Goal: Contribute content: Add original content to the website for others to see

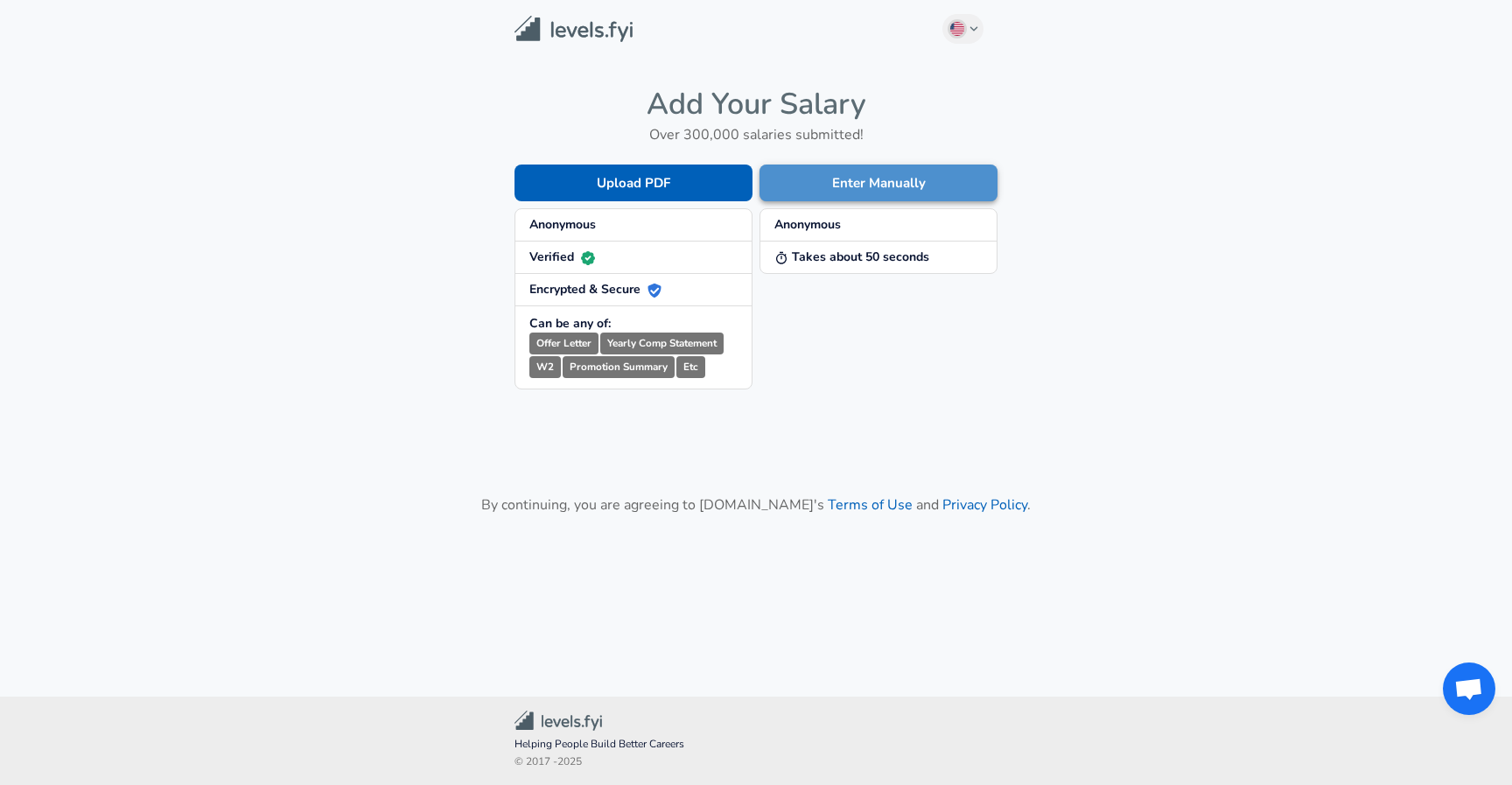
click at [856, 174] on button "Enter Manually" at bounding box center [878, 183] width 238 height 37
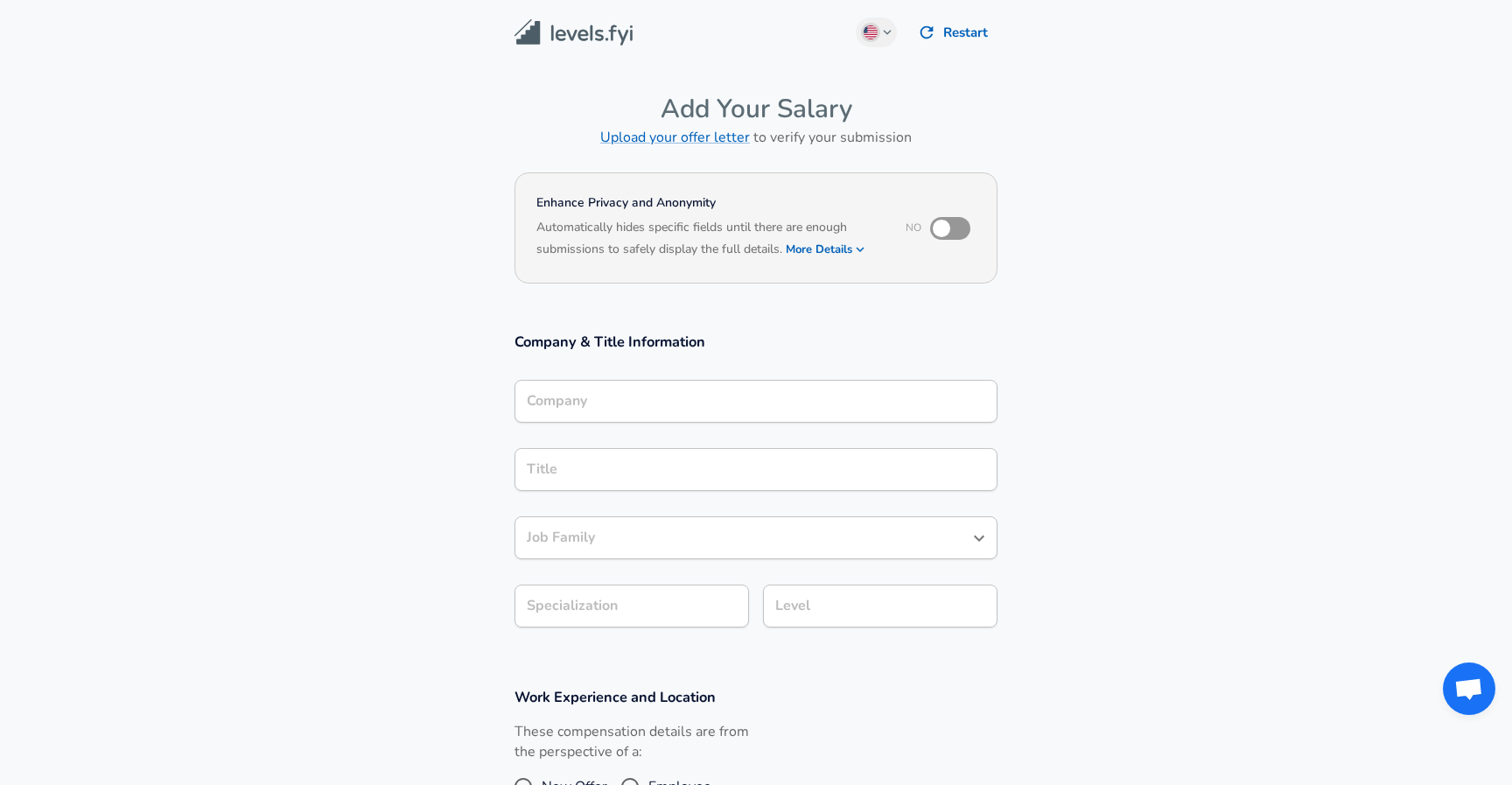
click at [696, 408] on div "Company" at bounding box center [756, 402] width 483 height 43
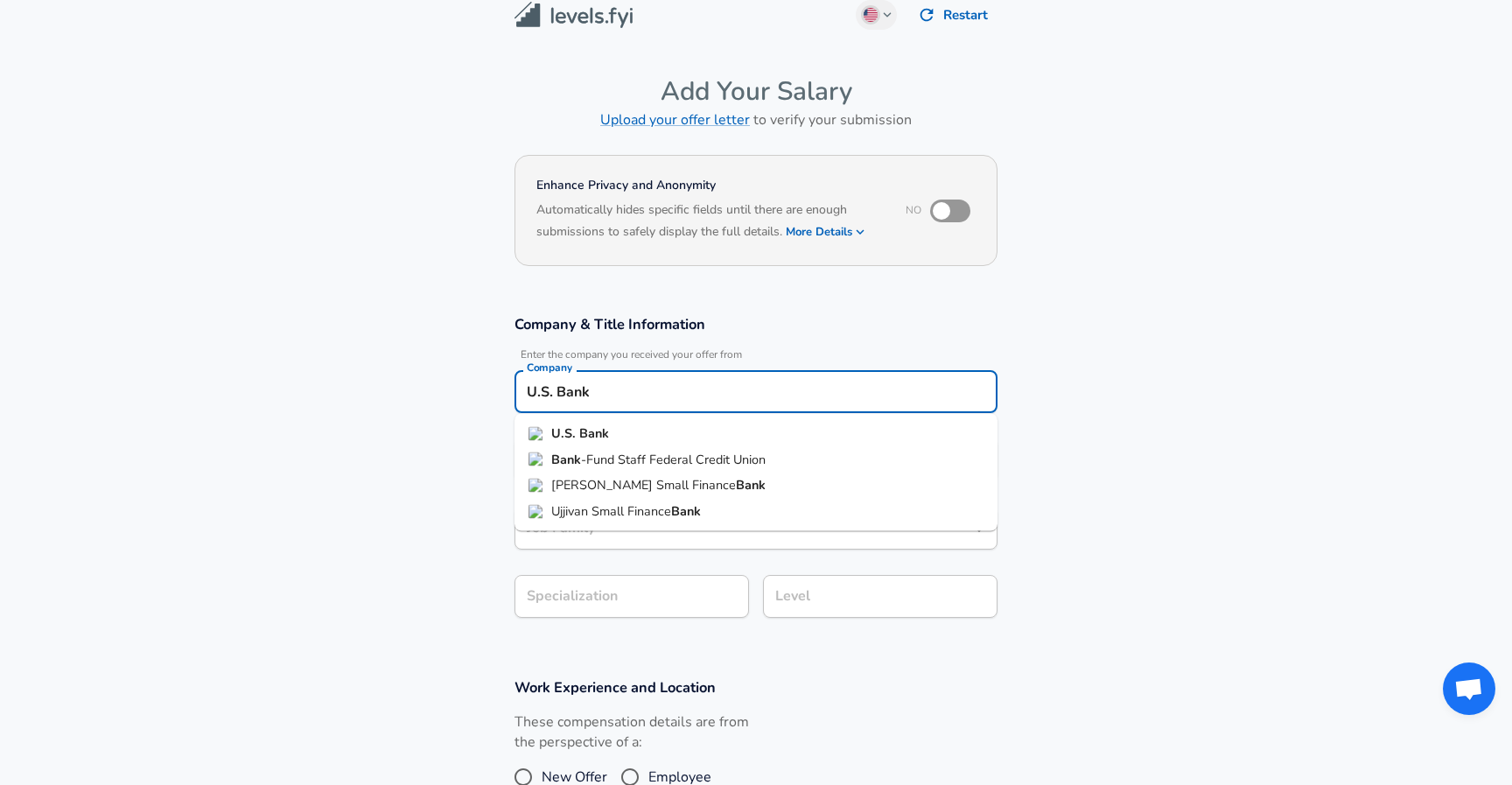
click at [673, 440] on li "U.S. Bank" at bounding box center [756, 434] width 483 height 26
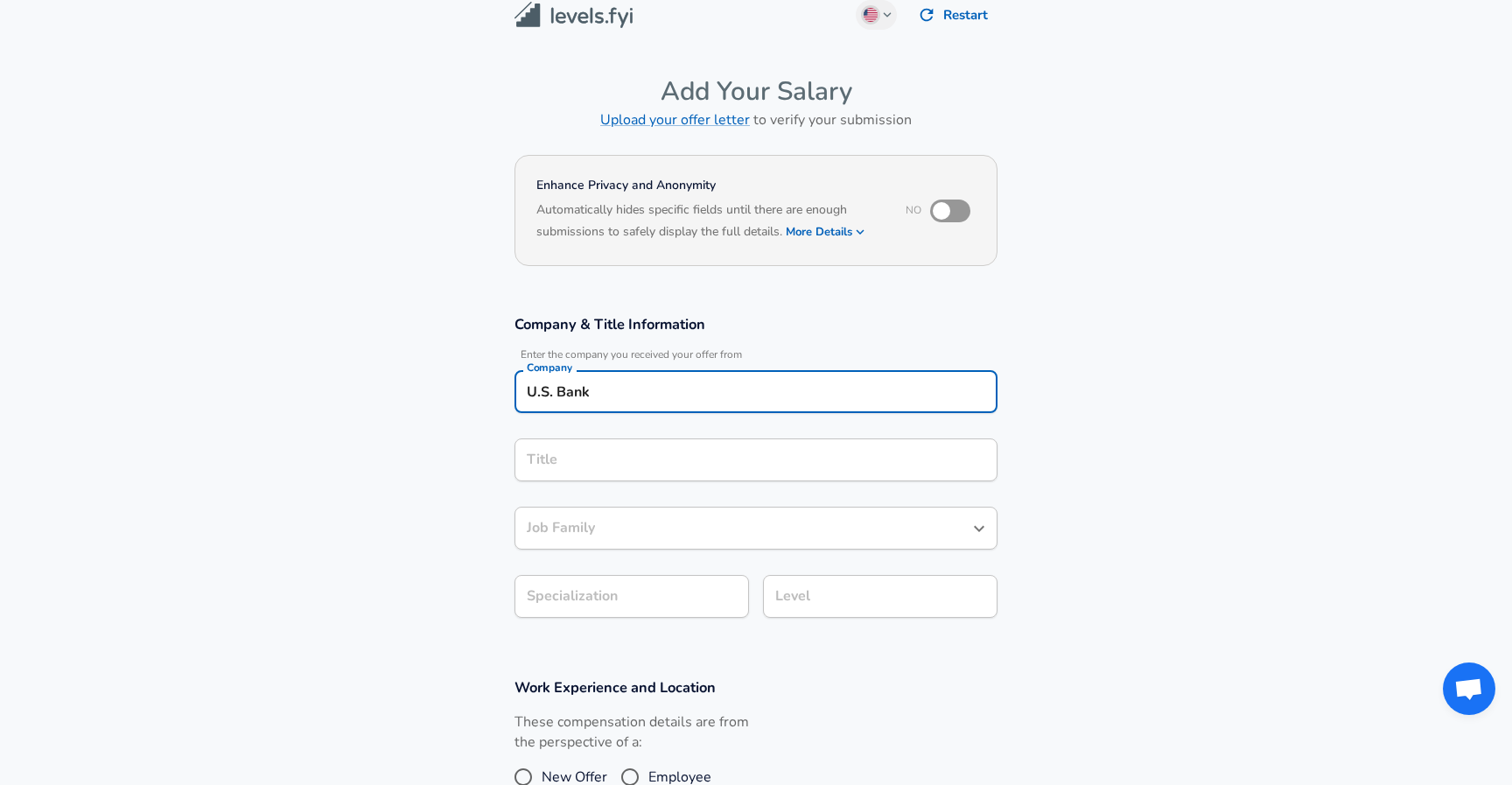
type input "U.S. Bank"
click at [670, 456] on input "Title" at bounding box center [756, 460] width 468 height 27
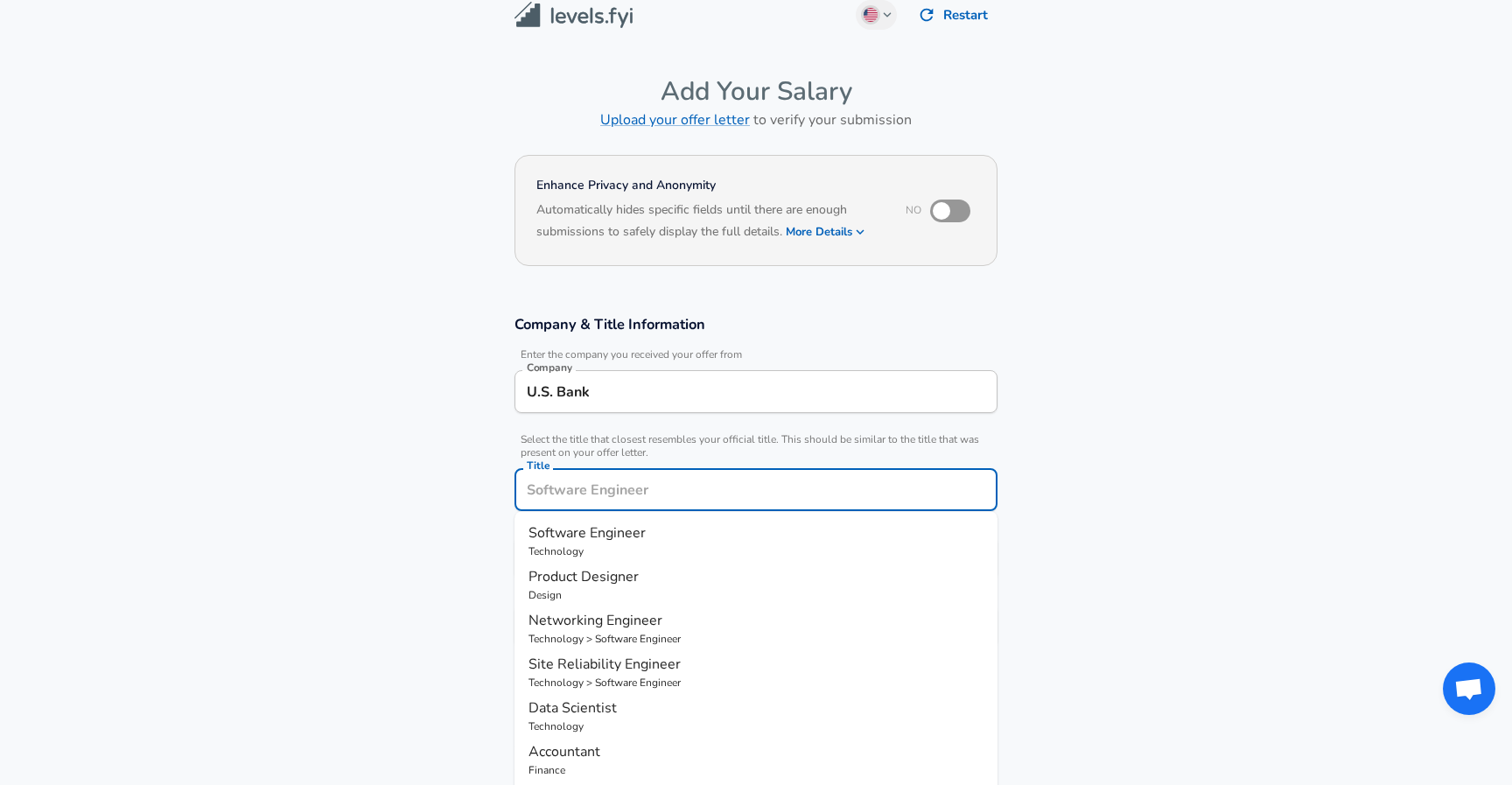
scroll to position [53, 0]
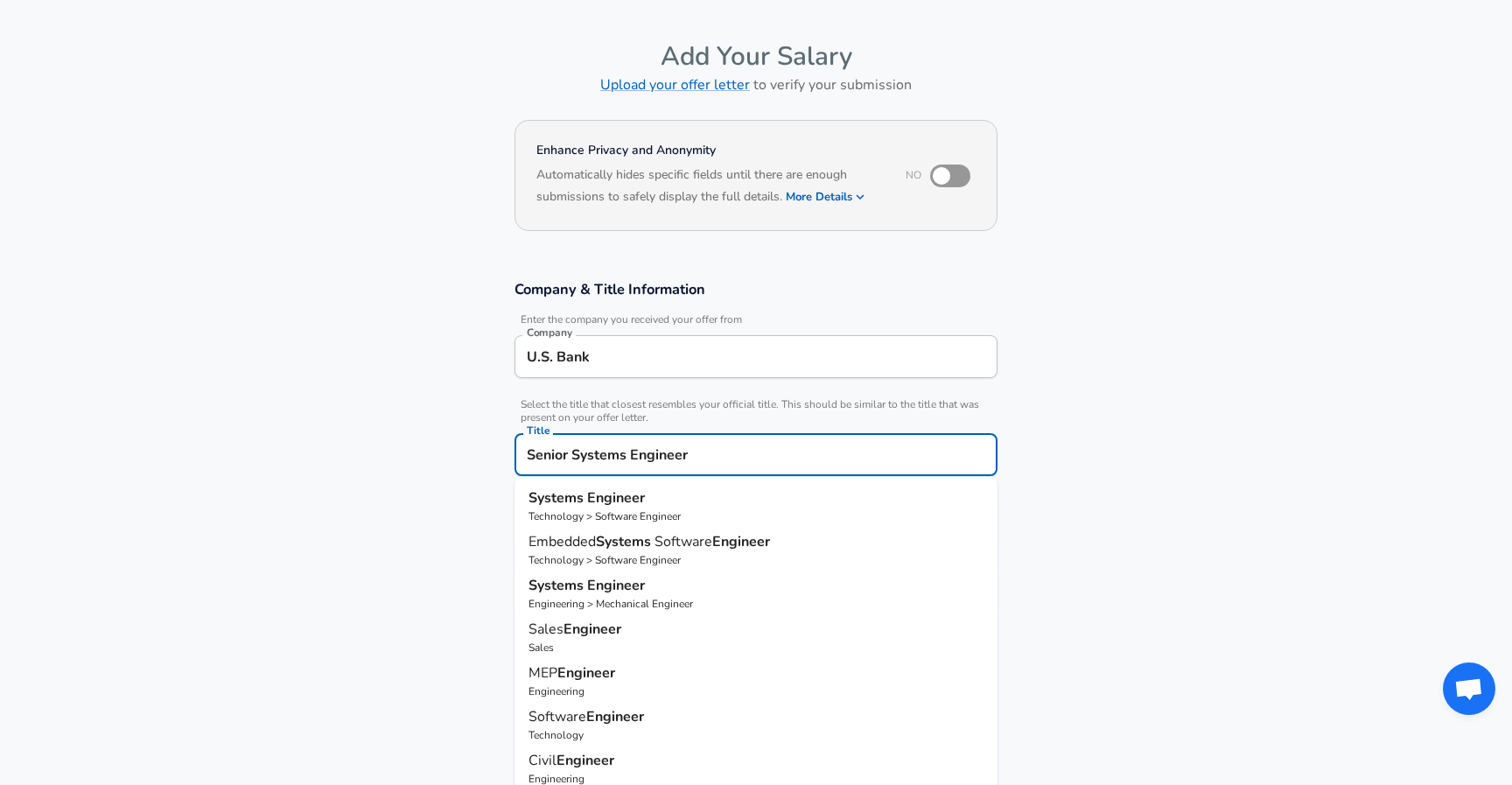
click at [679, 498] on p "Systems Engineer" at bounding box center [756, 498] width 455 height 21
type input "Systems Engineer"
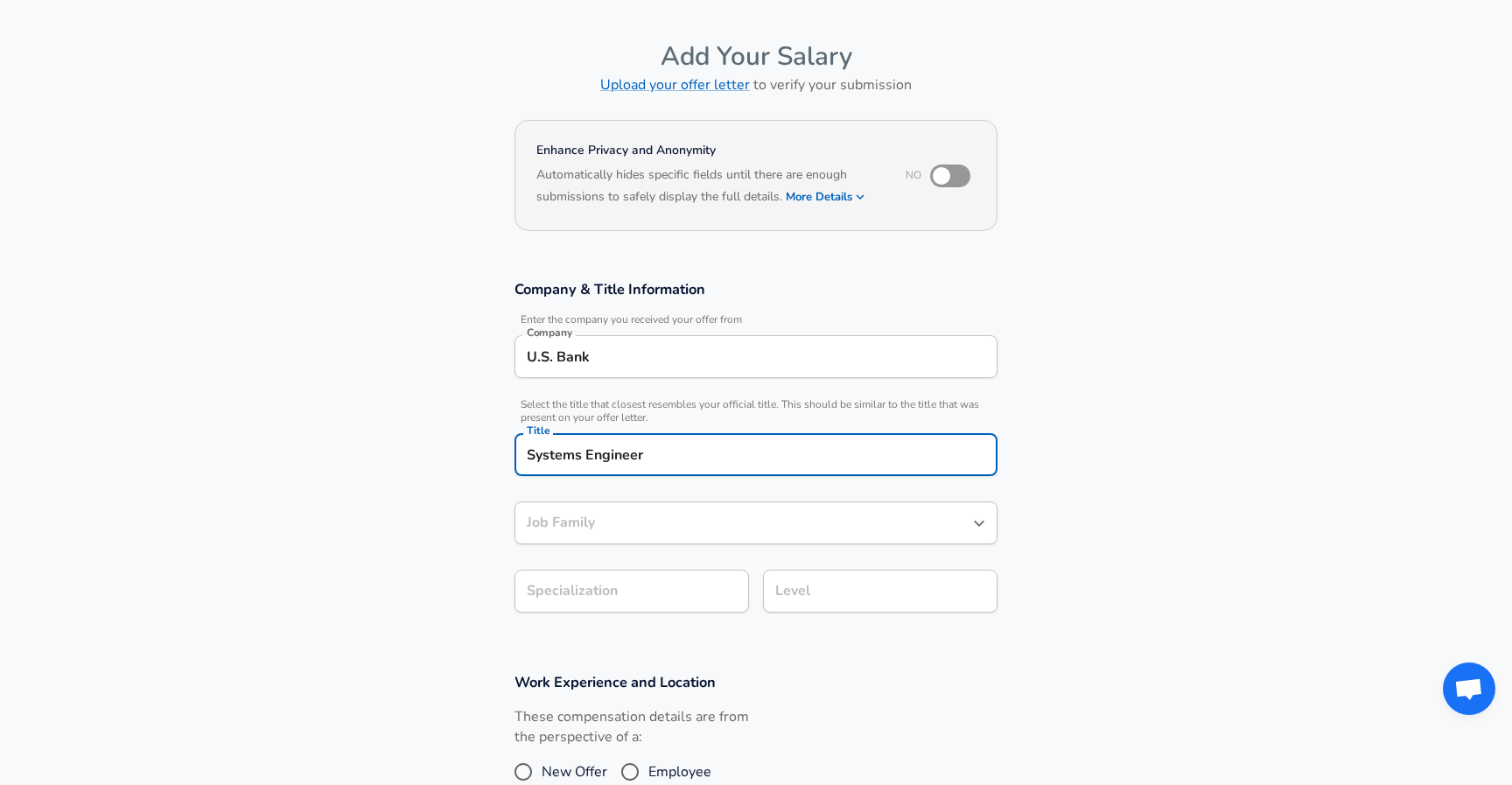
type input "Software Engineer"
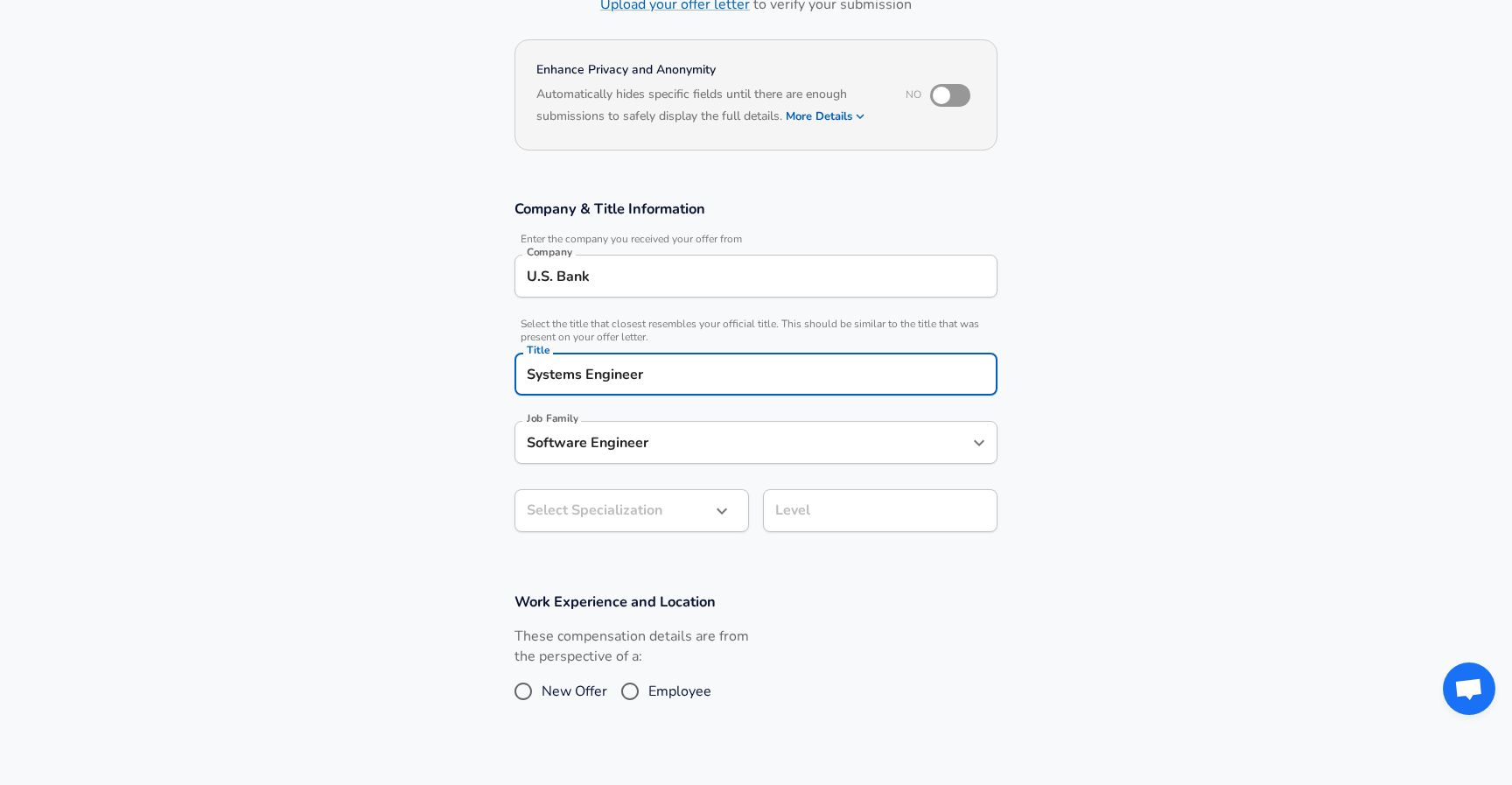
type input "Systems Engineer"
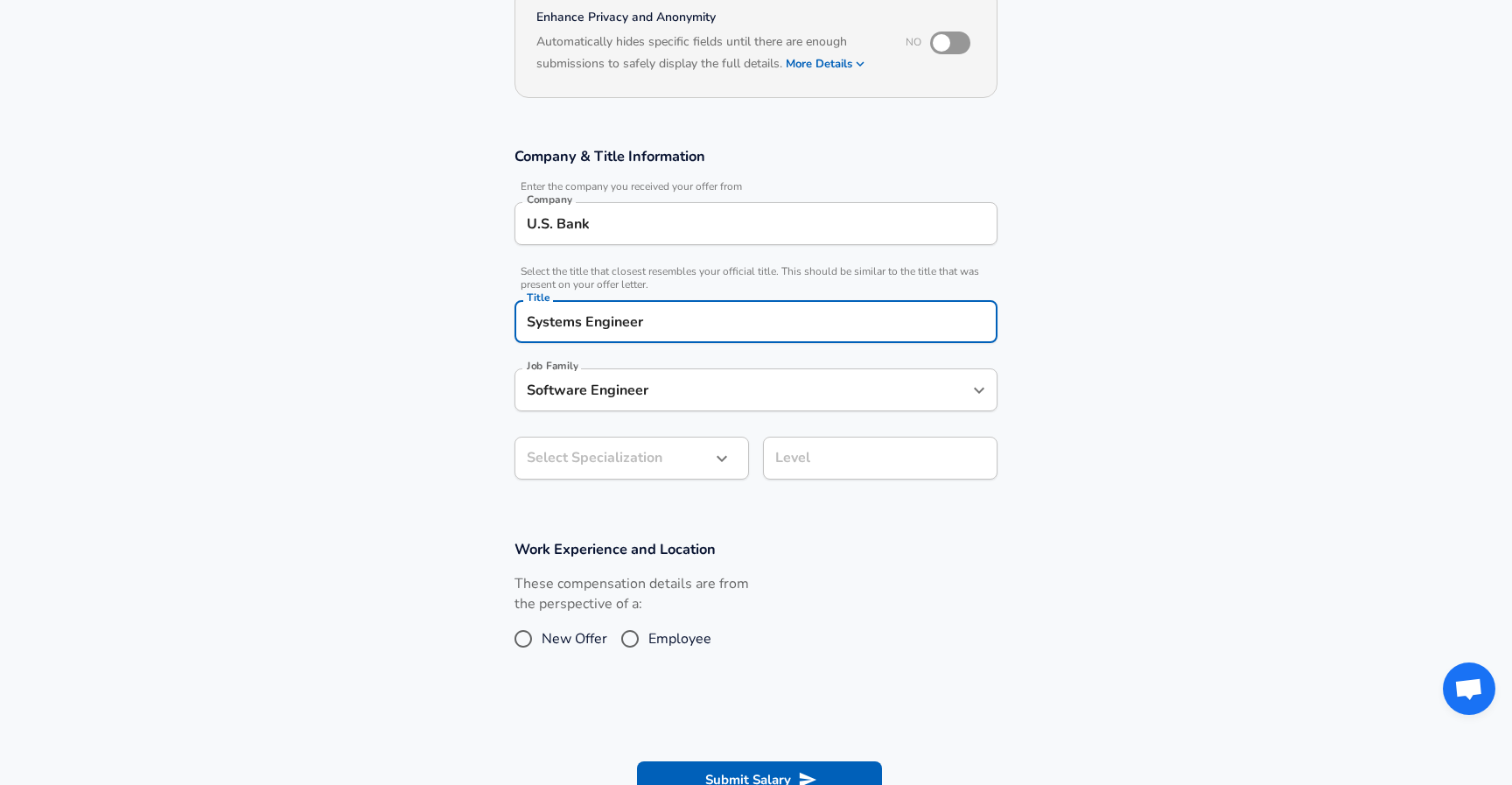
click at [653, 526] on body "English ([GEOGRAPHIC_DATA]) Change Restart Add Your Salary Upload your offer le…" at bounding box center [756, 206] width 1512 height 785
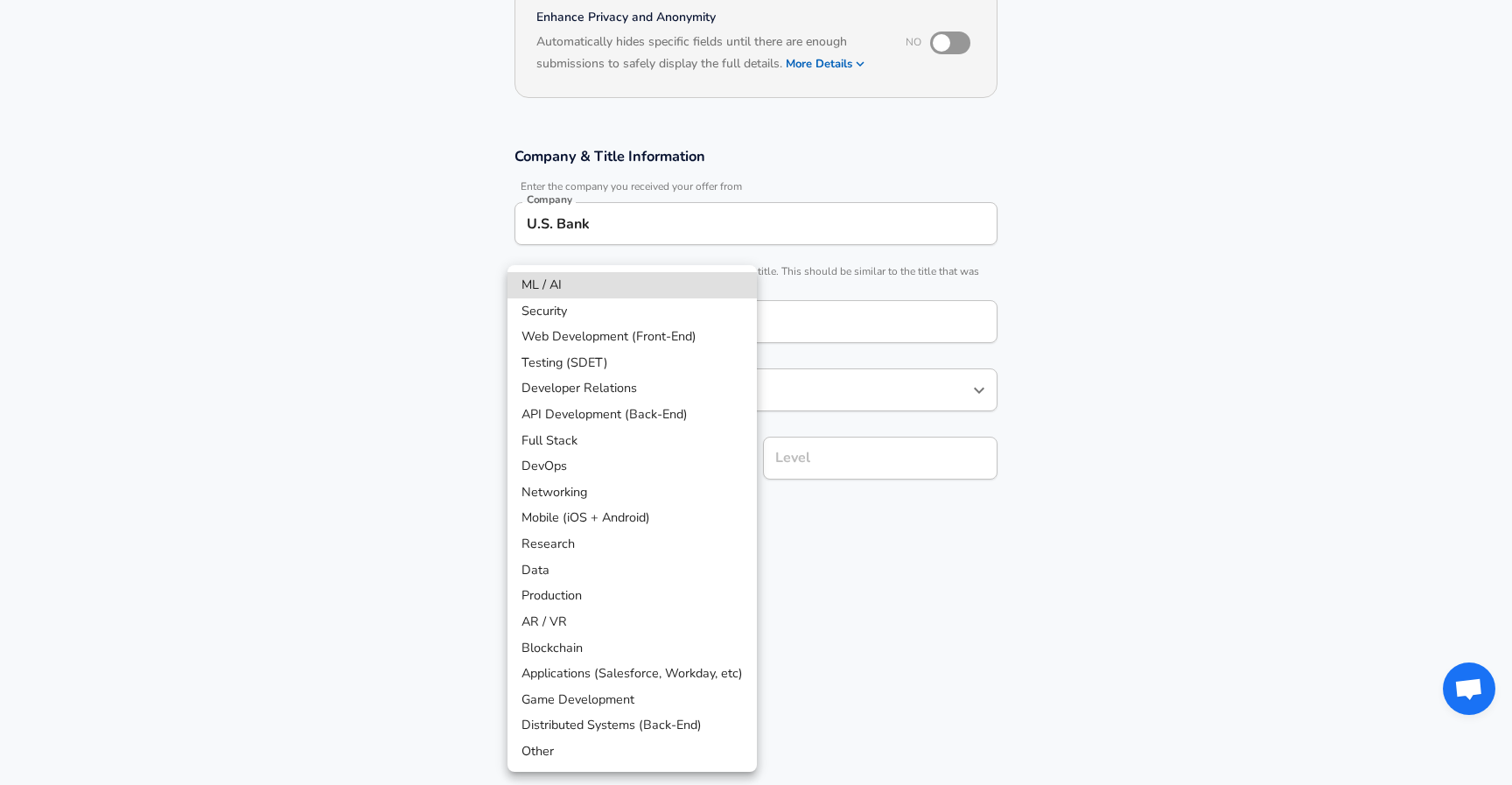
click at [675, 412] on li "API Development (Back-End)" at bounding box center [632, 414] width 250 height 26
type input "API Development (Back-End)"
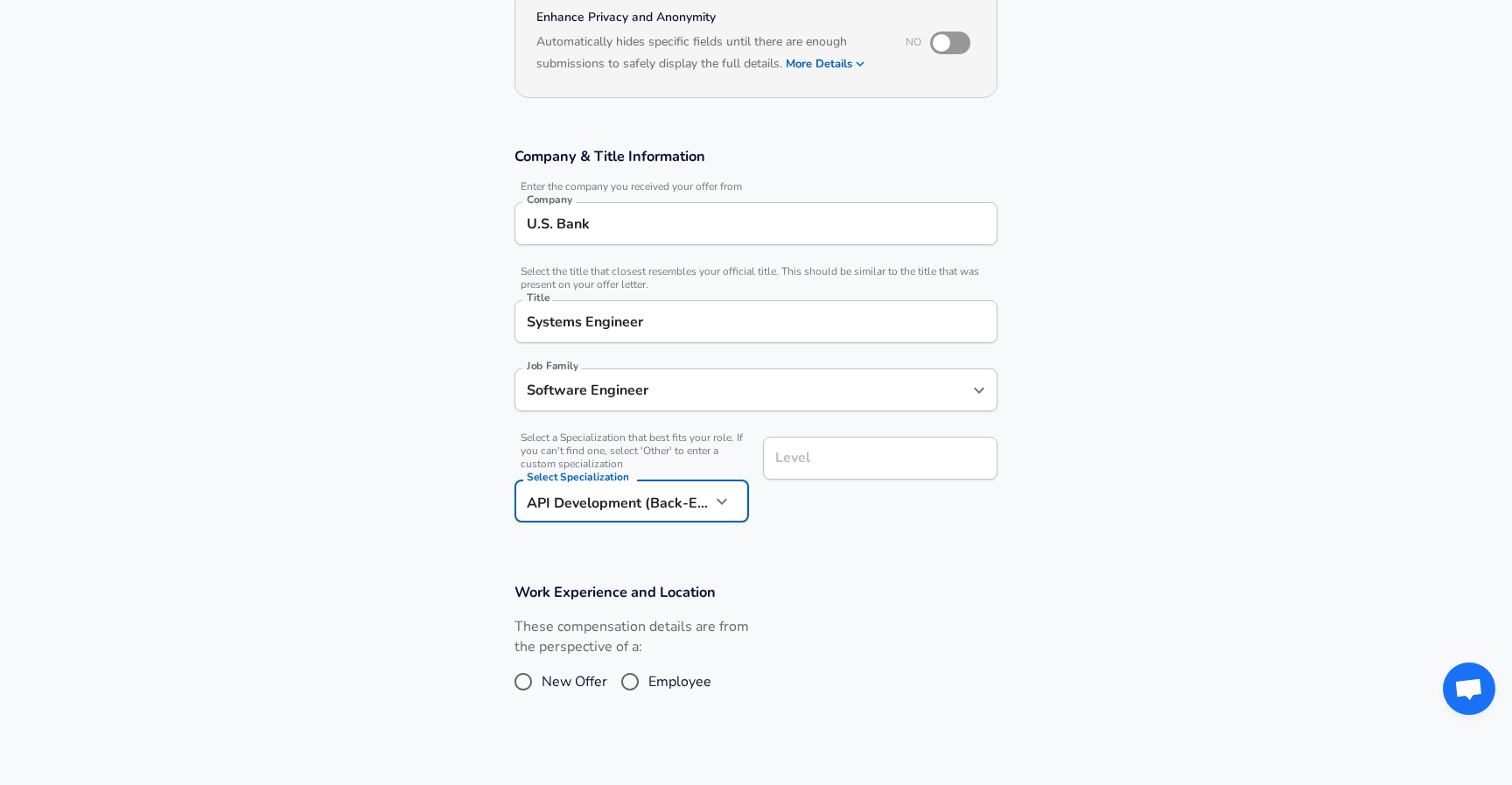
click at [808, 457] on input "Level" at bounding box center [880, 458] width 219 height 27
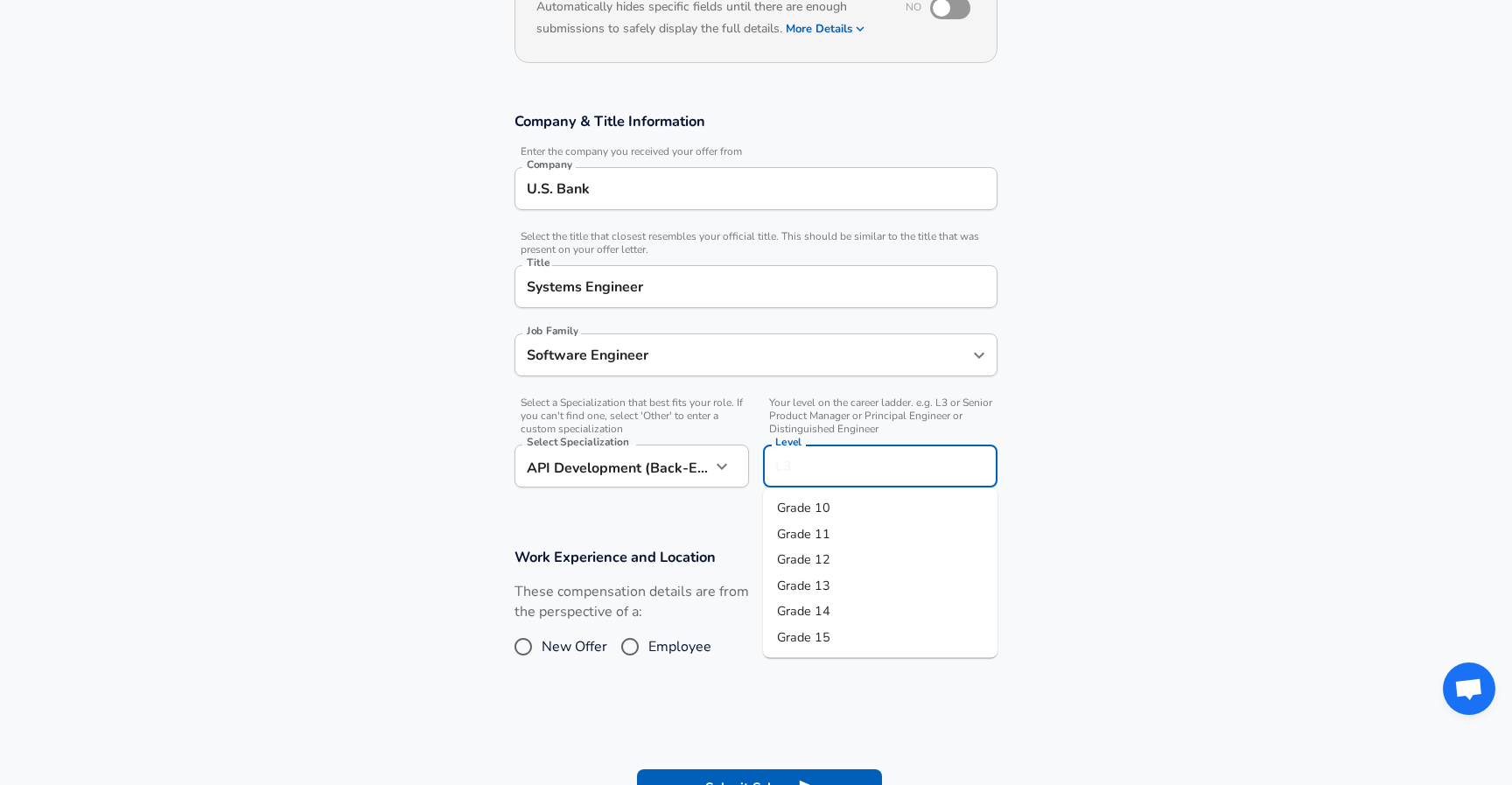
scroll to position [238, 0]
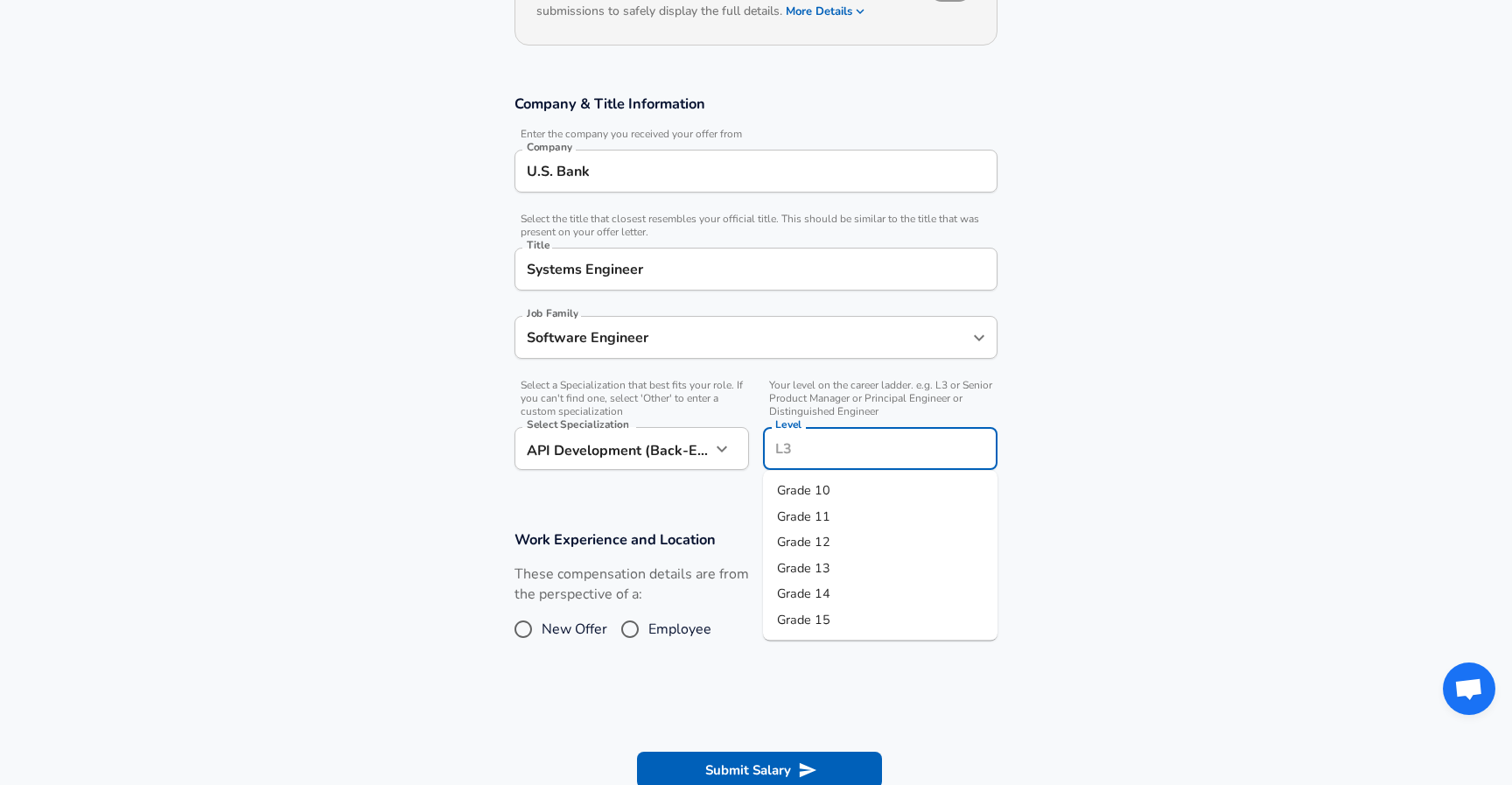
click at [829, 595] on li "Grade 14" at bounding box center [880, 594] width 234 height 26
type input "Grade 14"
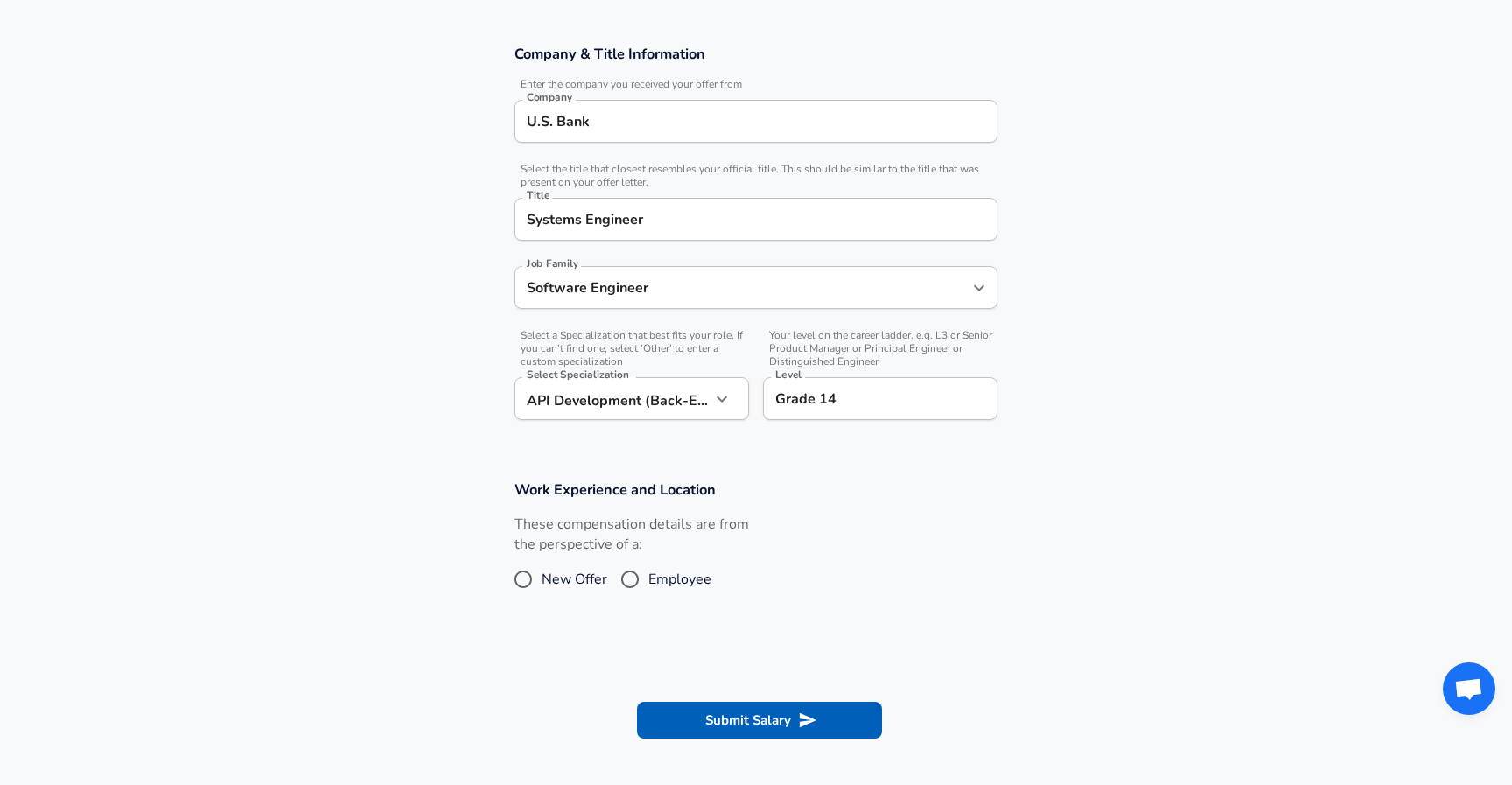
click at [680, 577] on span "Employee" at bounding box center [680, 580] width 63 height 21
click at [649, 577] on input "Employee" at bounding box center [630, 579] width 37 height 28
radio input "true"
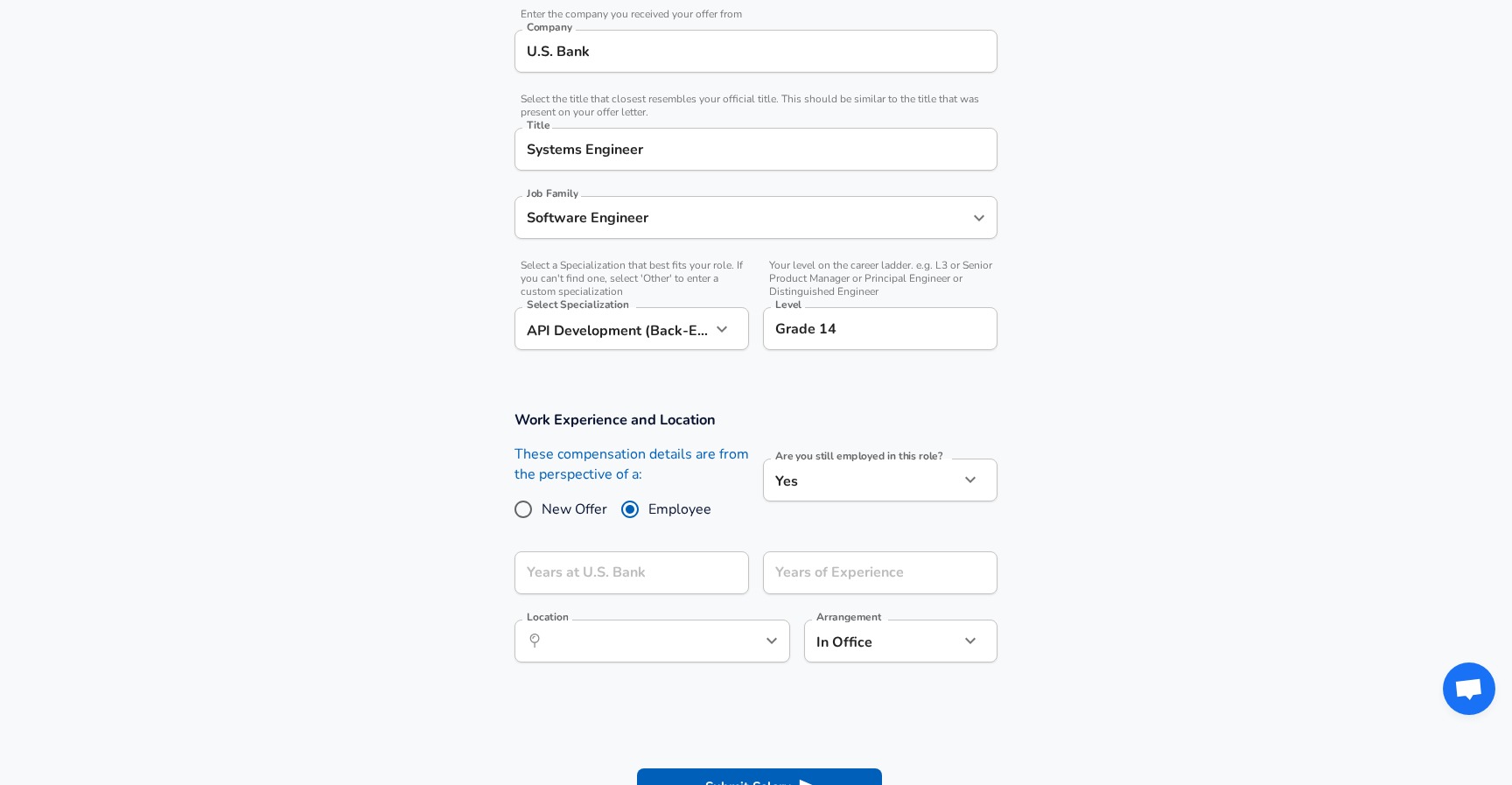
scroll to position [484, 0]
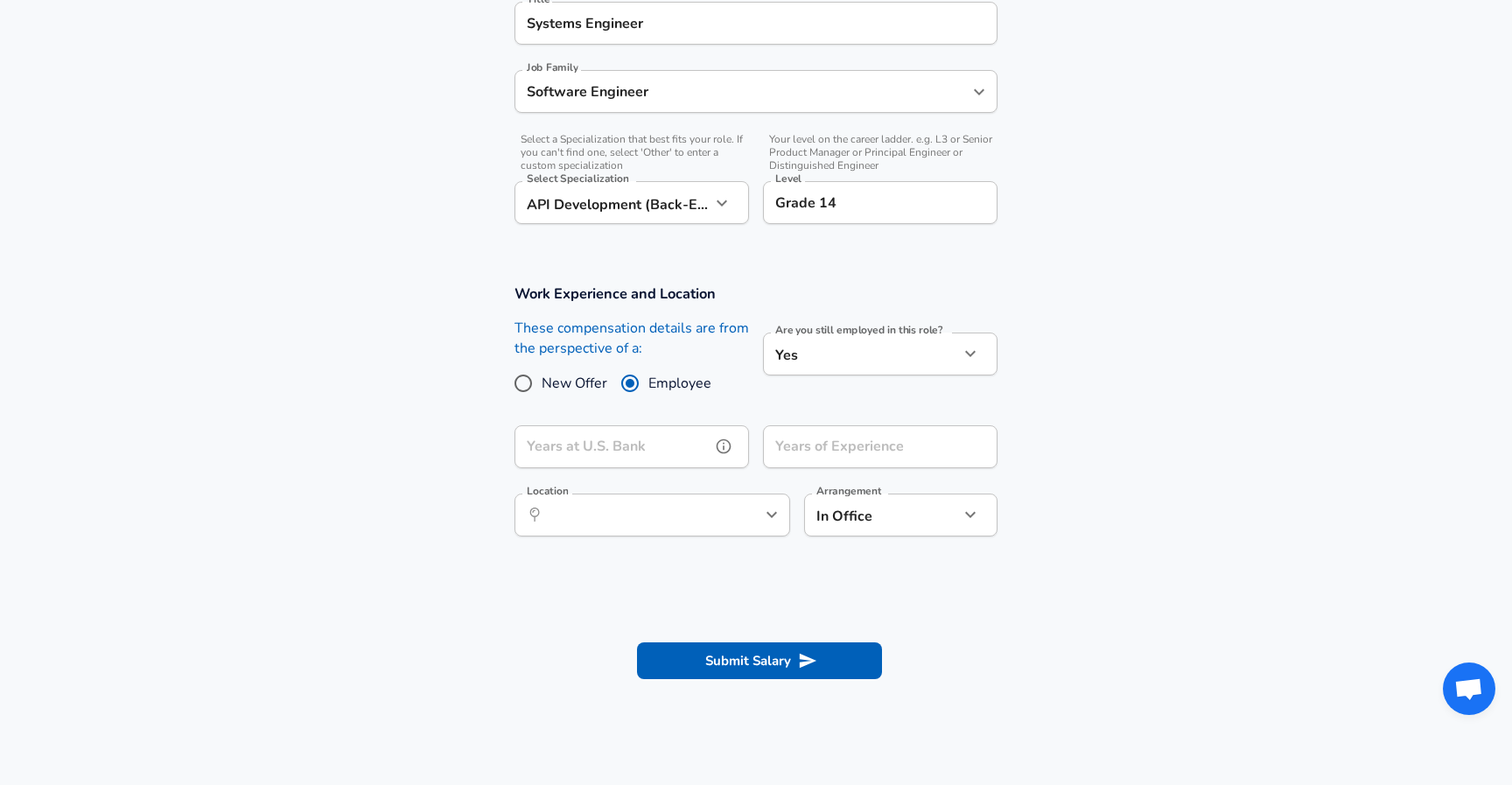
click at [693, 441] on input "Years at U.S. Bank" at bounding box center [613, 446] width 196 height 43
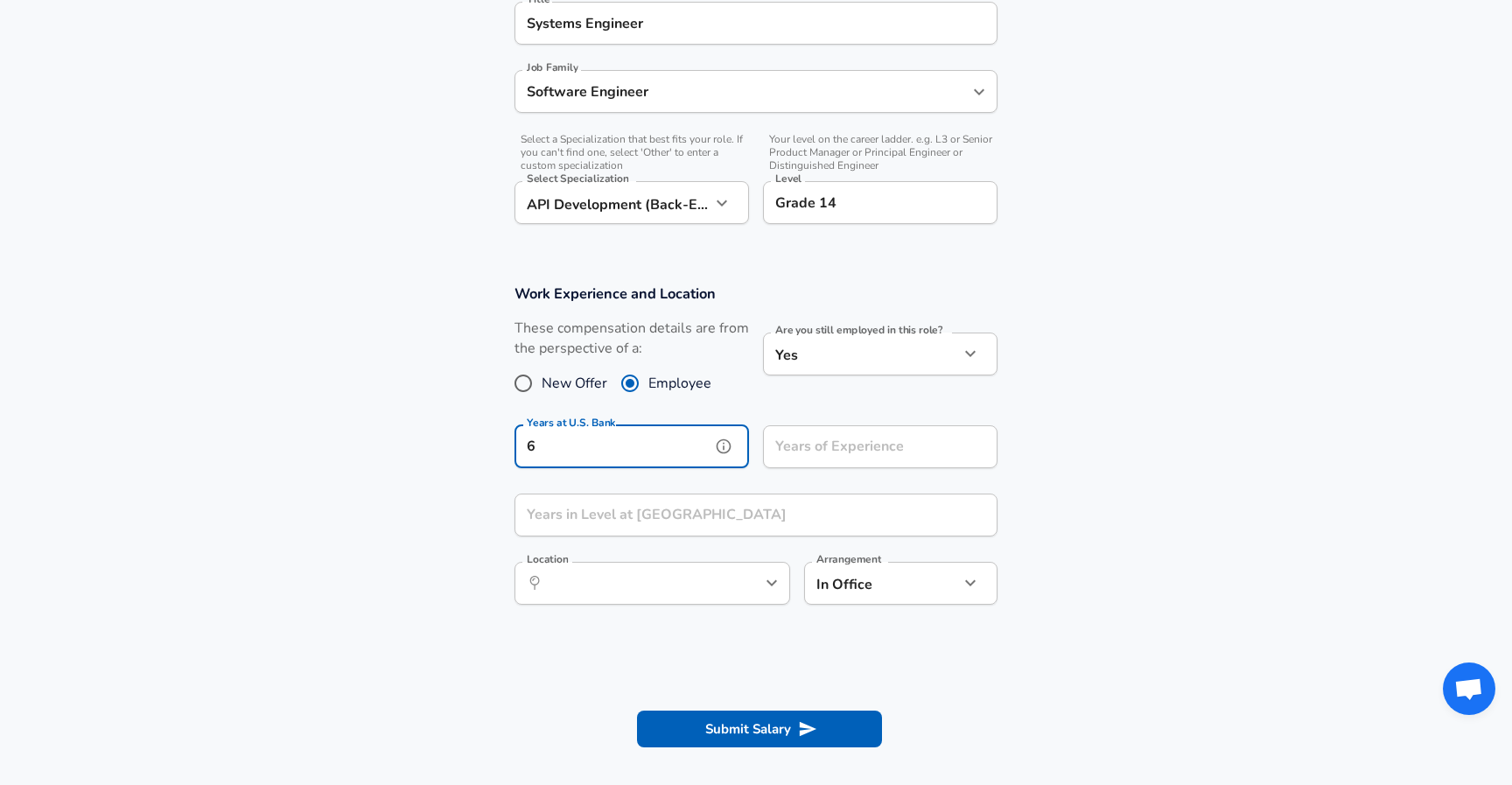
type input "6"
click at [860, 460] on input "Years of Experience" at bounding box center [861, 446] width 196 height 43
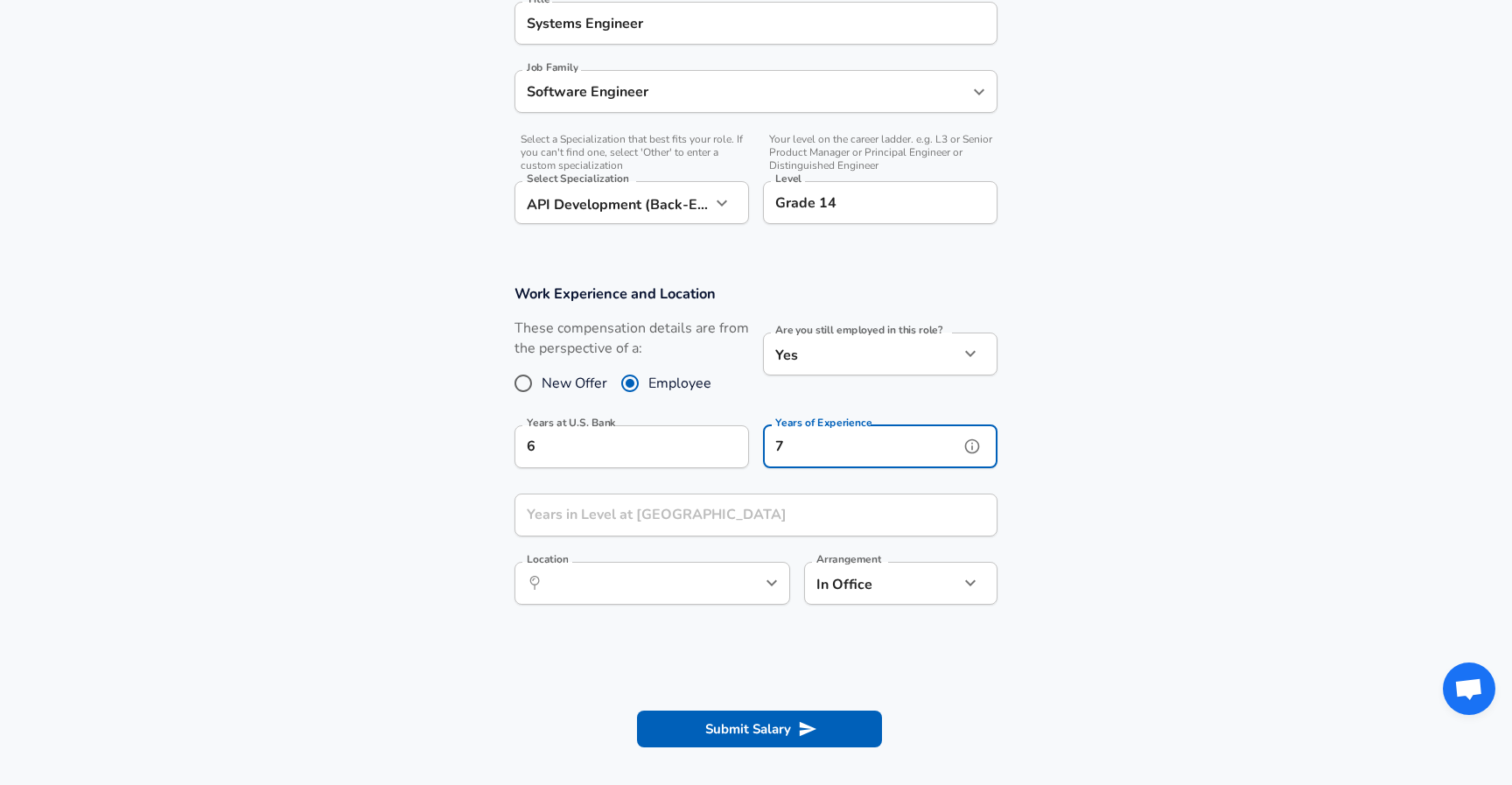
type input "7"
click at [771, 495] on input "Years in Level at [GEOGRAPHIC_DATA]" at bounding box center [736, 516] width 444 height 43
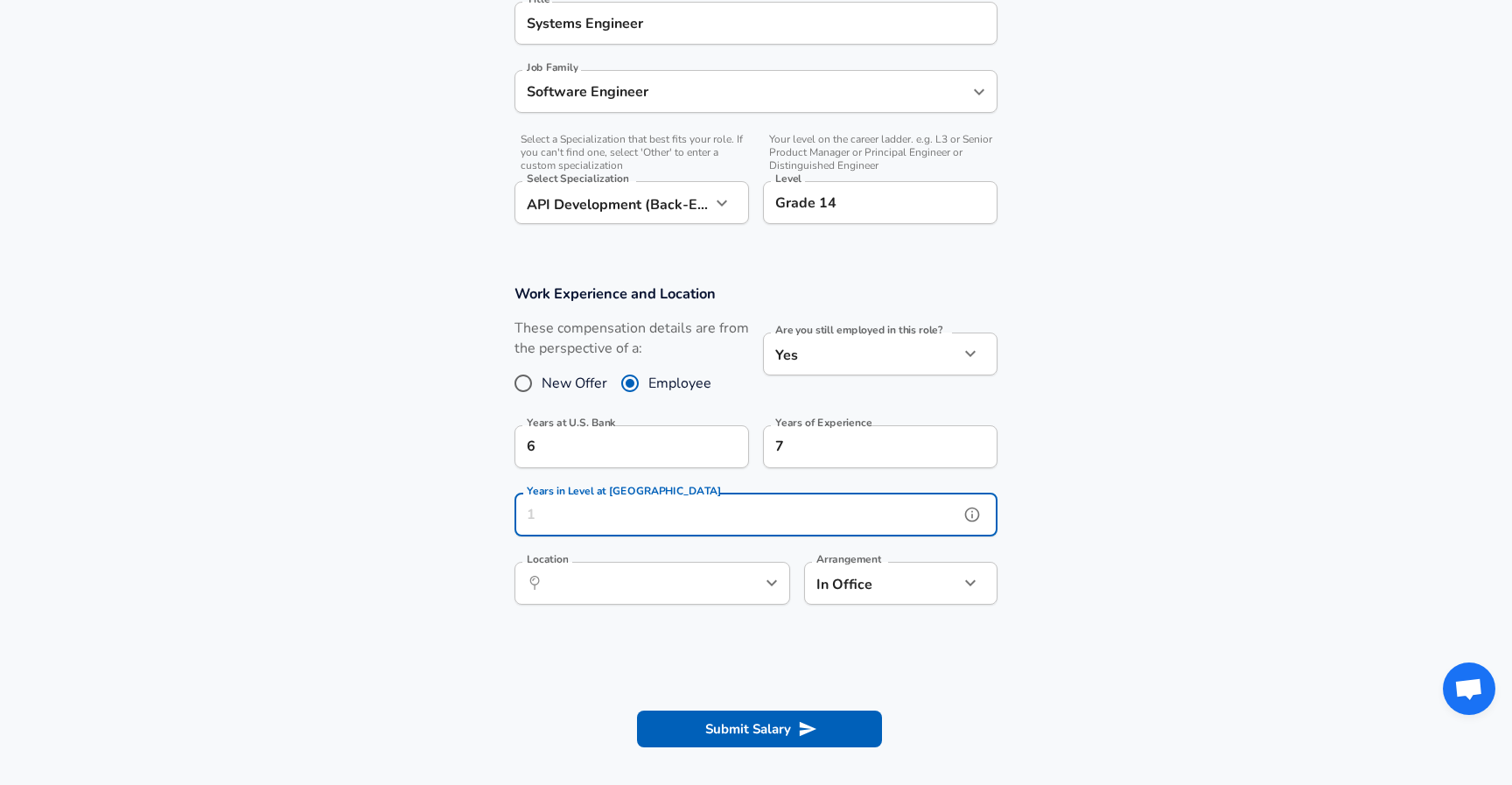
type input "3"
type input "4"
click at [663, 592] on input "Location" at bounding box center [633, 584] width 180 height 27
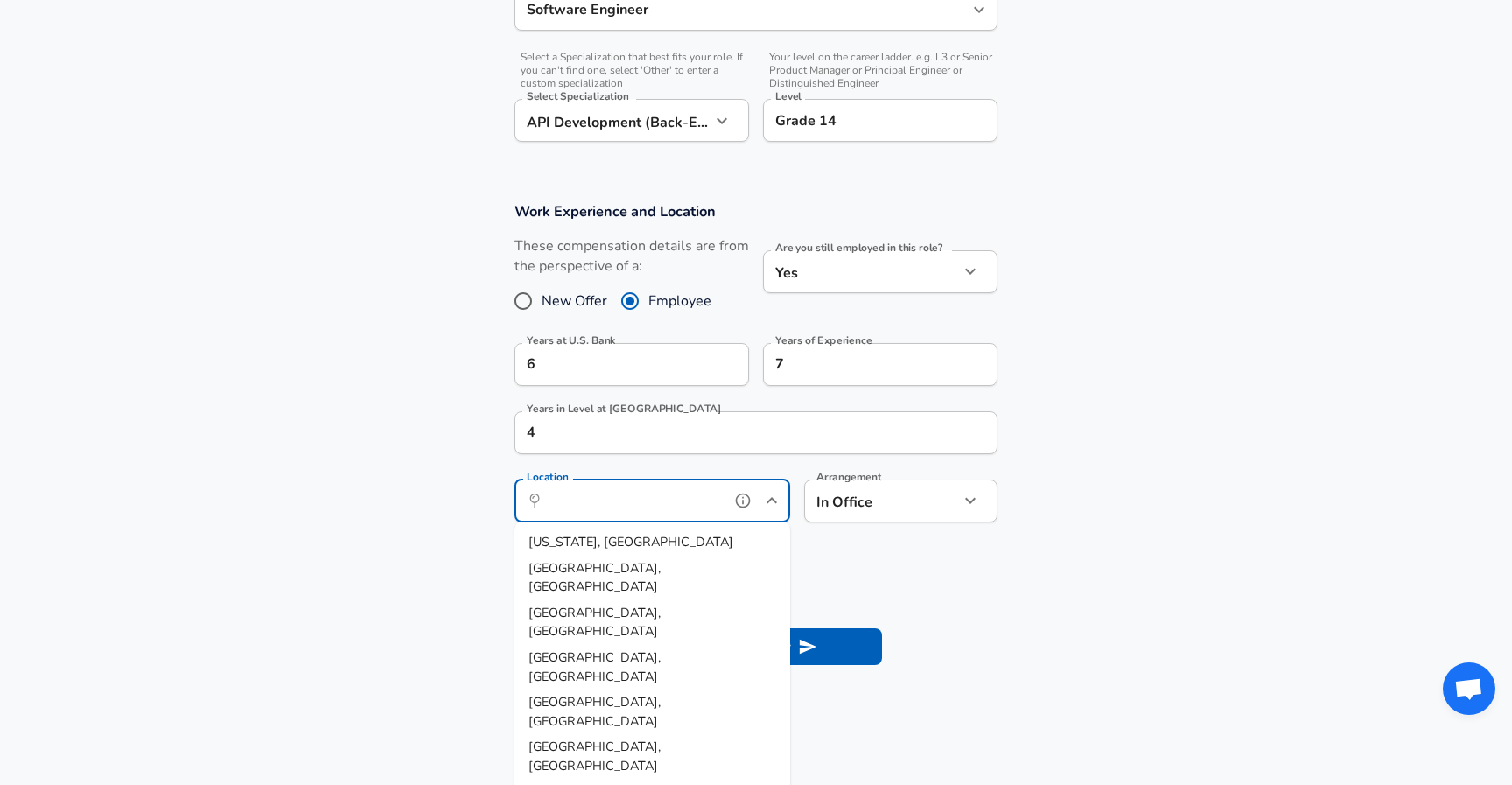
scroll to position [567, 0]
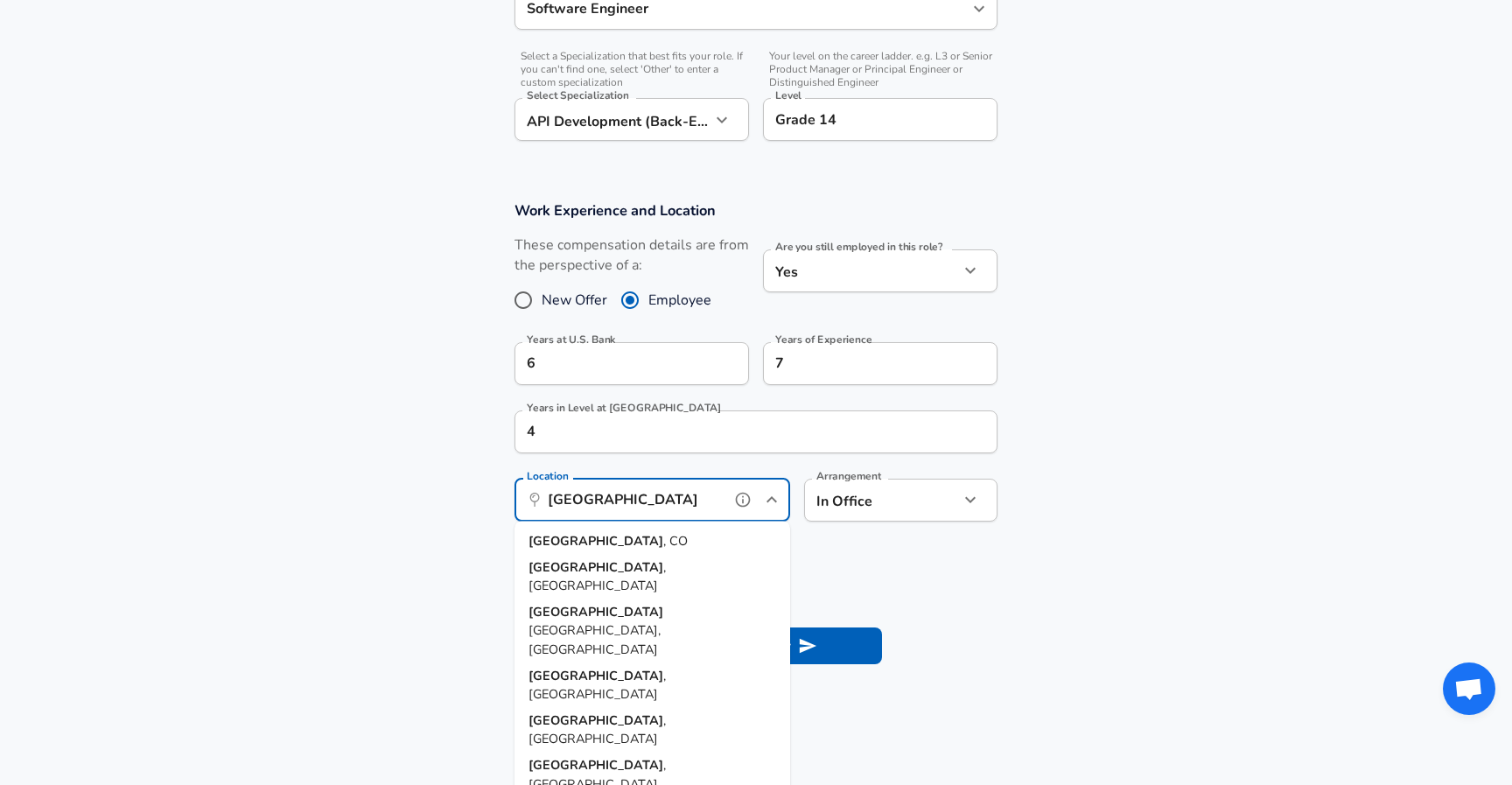
click at [637, 542] on li "[GEOGRAPHIC_DATA] , [GEOGRAPHIC_DATA]" at bounding box center [652, 542] width 276 height 26
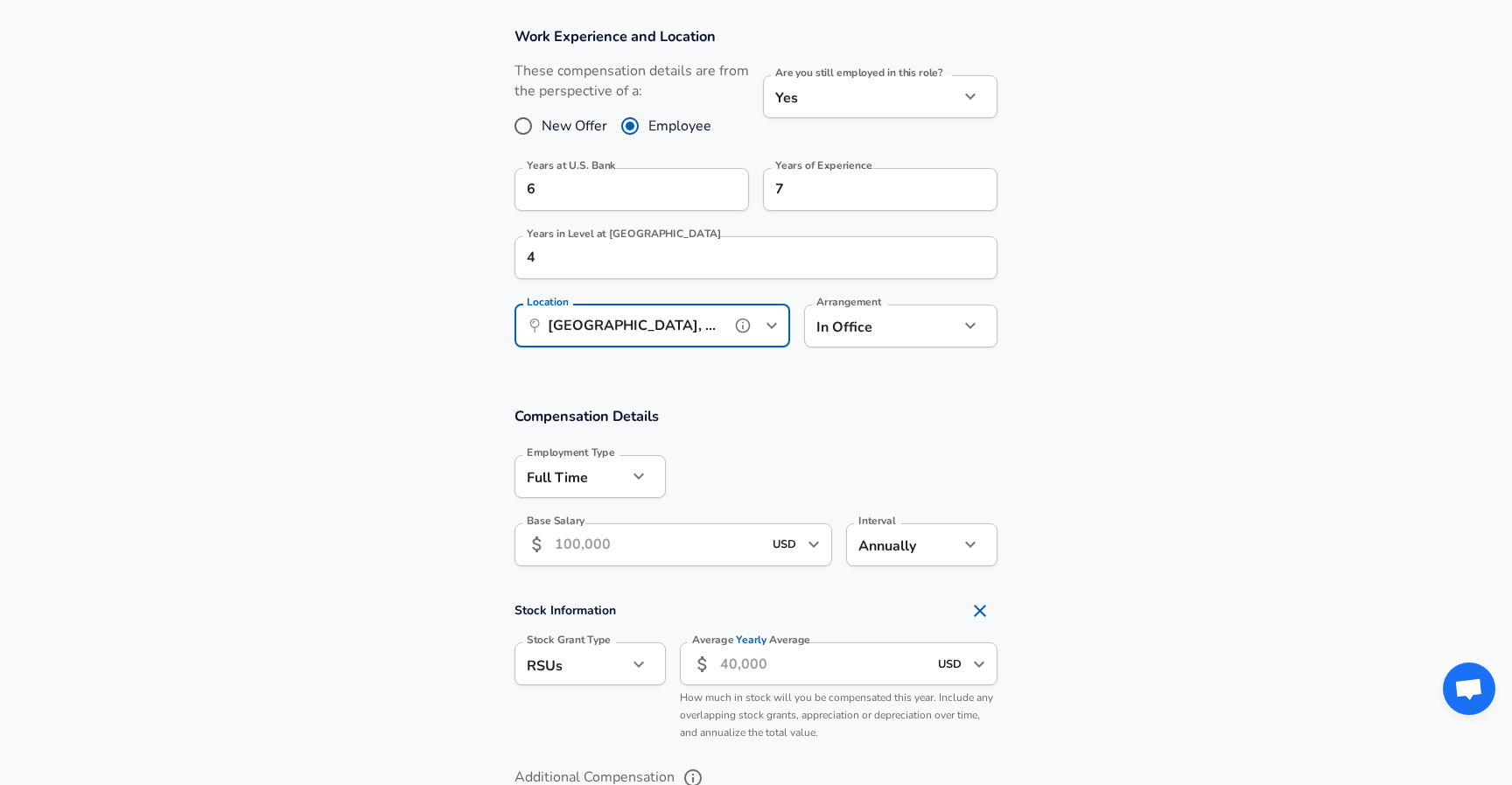
scroll to position [750, 0]
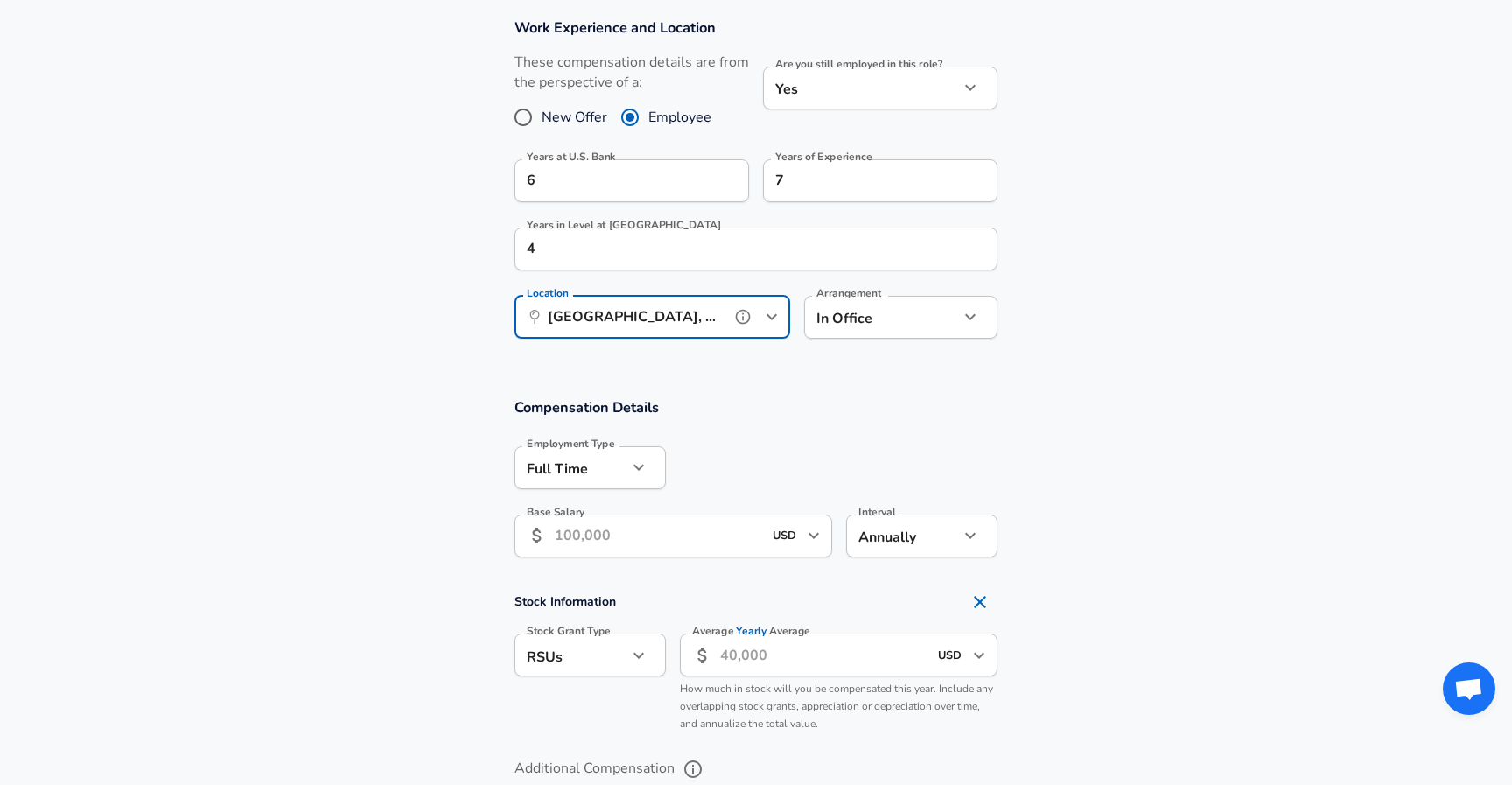
type input "[GEOGRAPHIC_DATA], [GEOGRAPHIC_DATA]"
click at [715, 539] on input "Base Salary" at bounding box center [658, 536] width 207 height 43
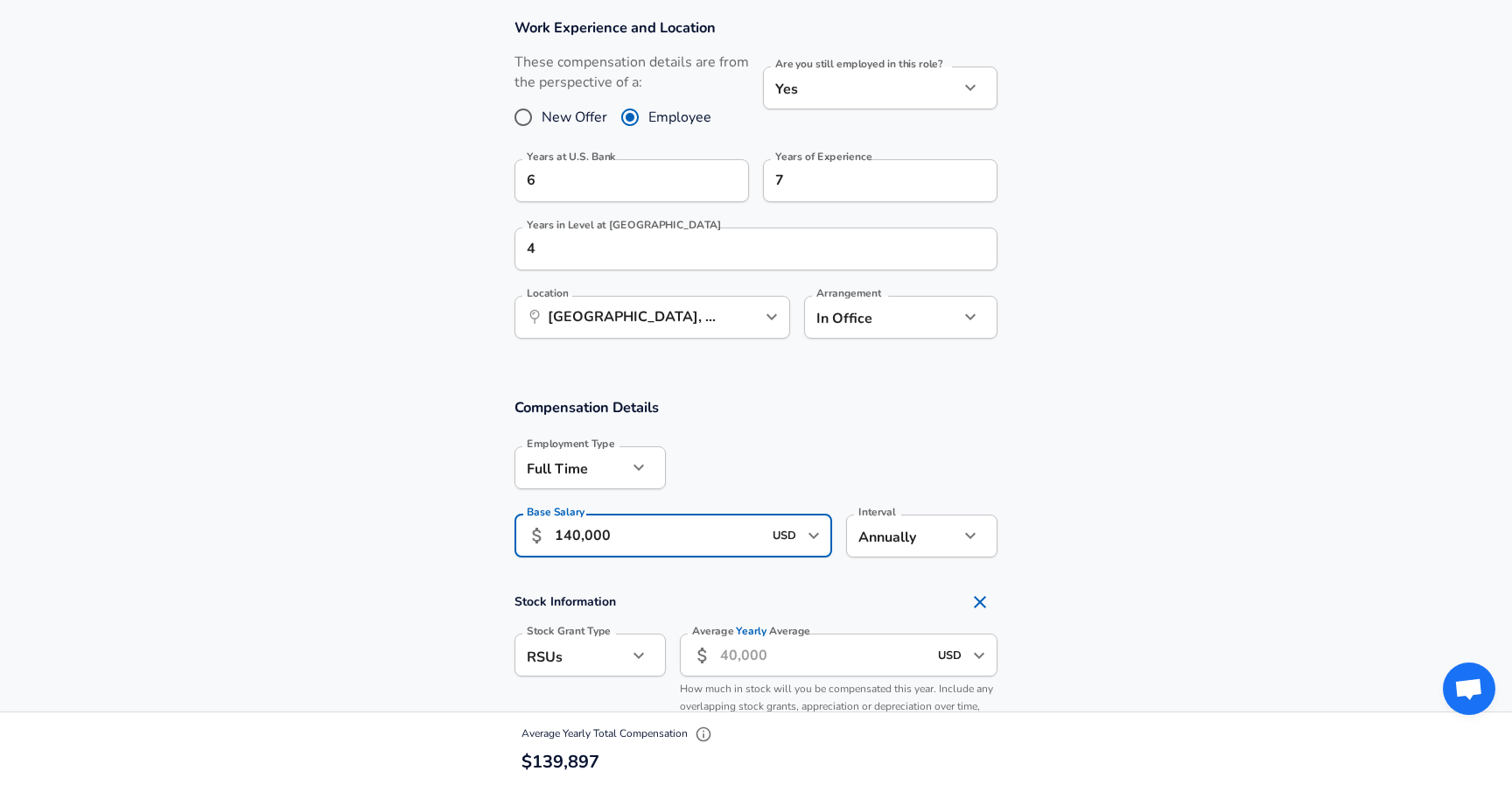
type input "140,000"
click at [793, 615] on h4 "Stock Information" at bounding box center [756, 602] width 483 height 35
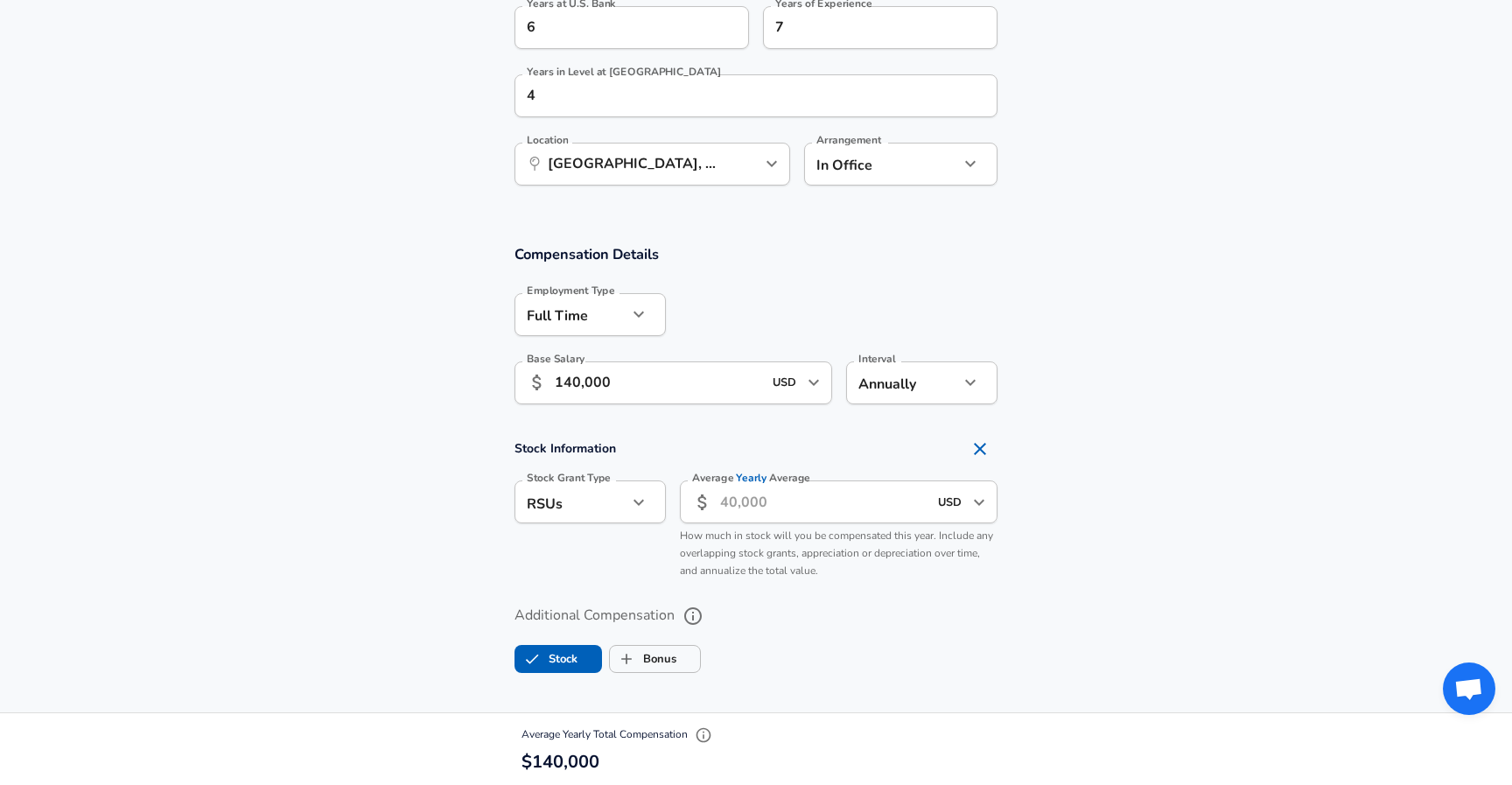
scroll to position [949, 0]
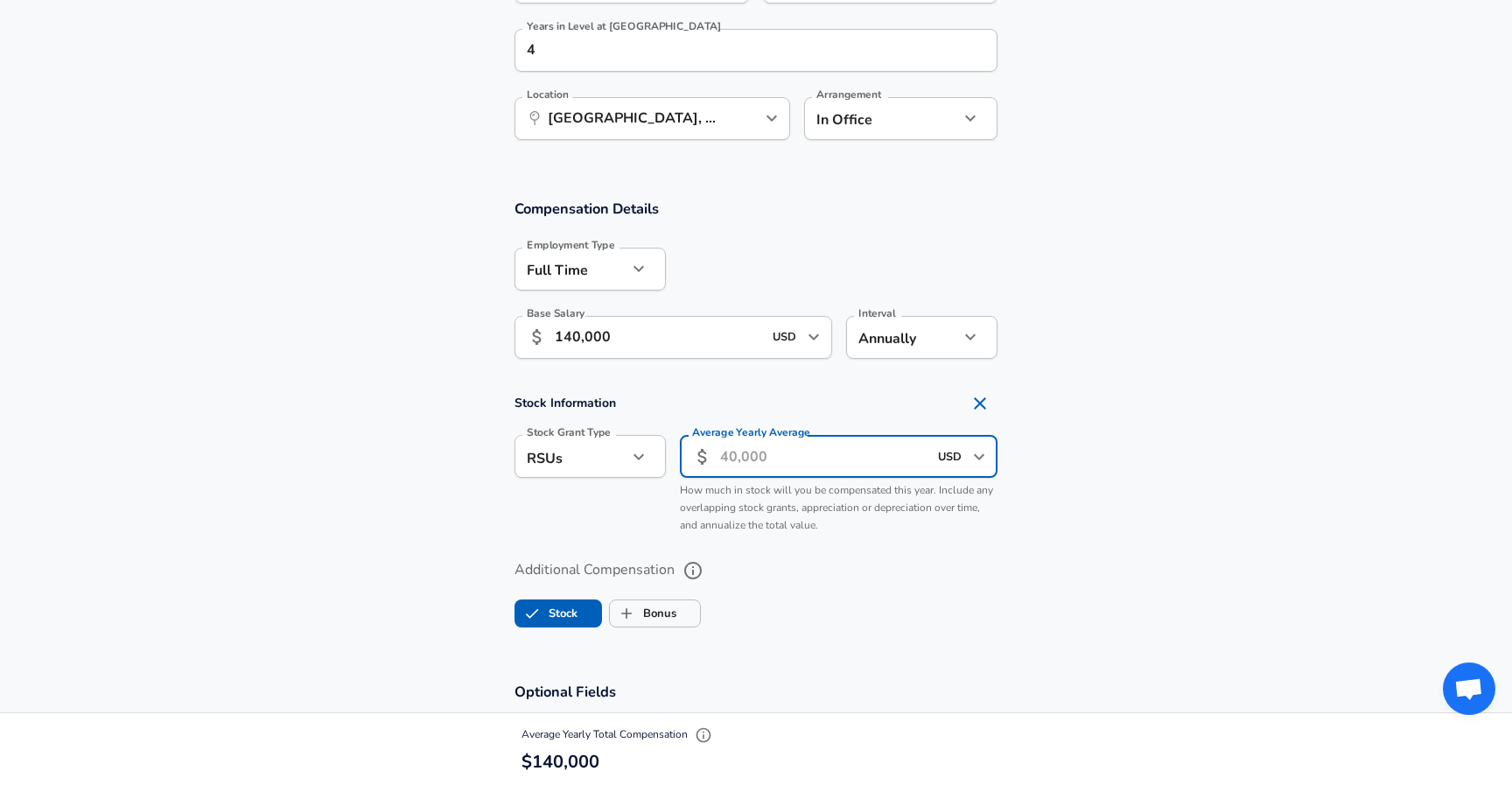
click at [818, 456] on input "Average Yearly Average" at bounding box center [824, 456] width 207 height 43
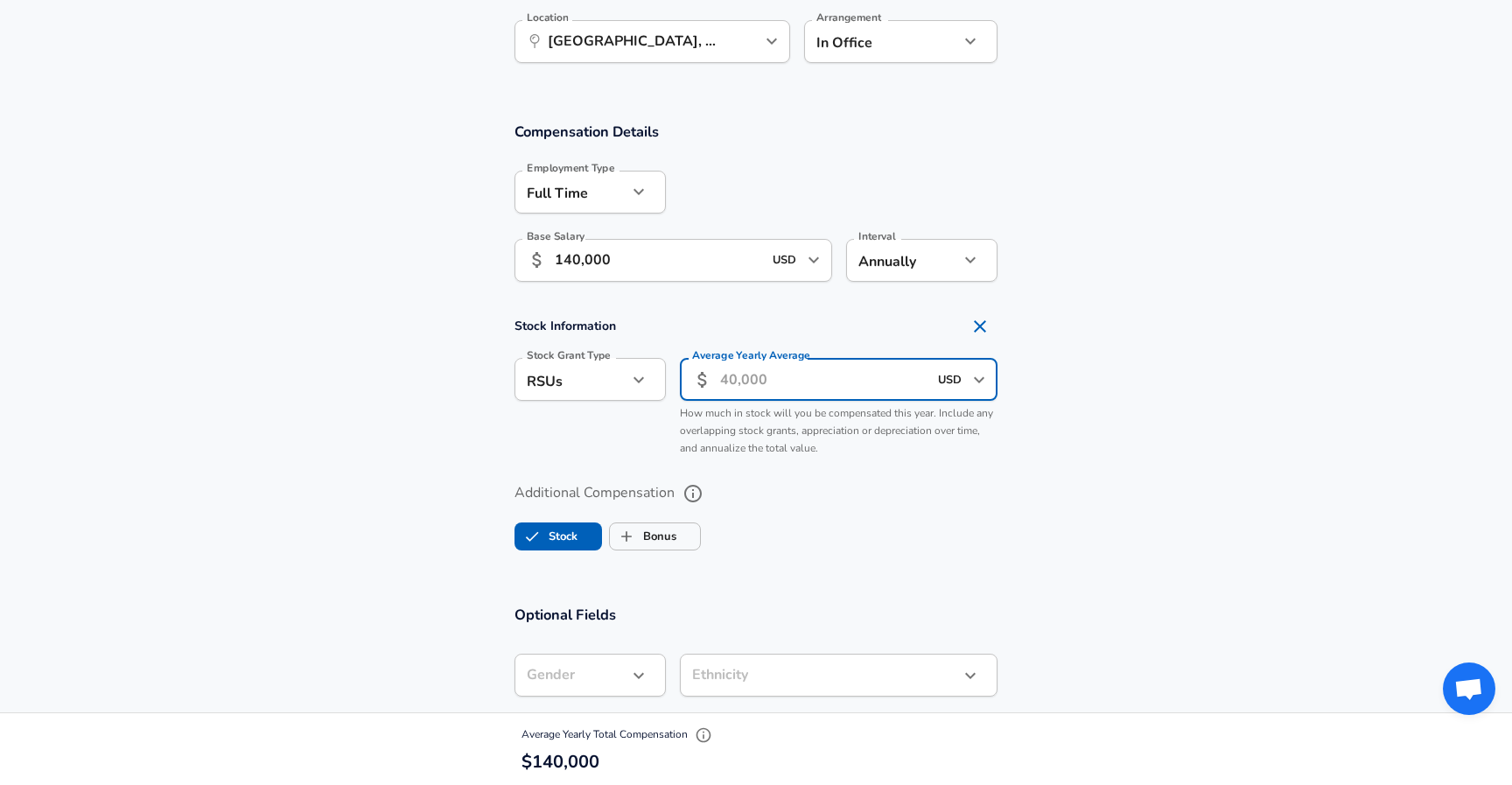
scroll to position [1031, 0]
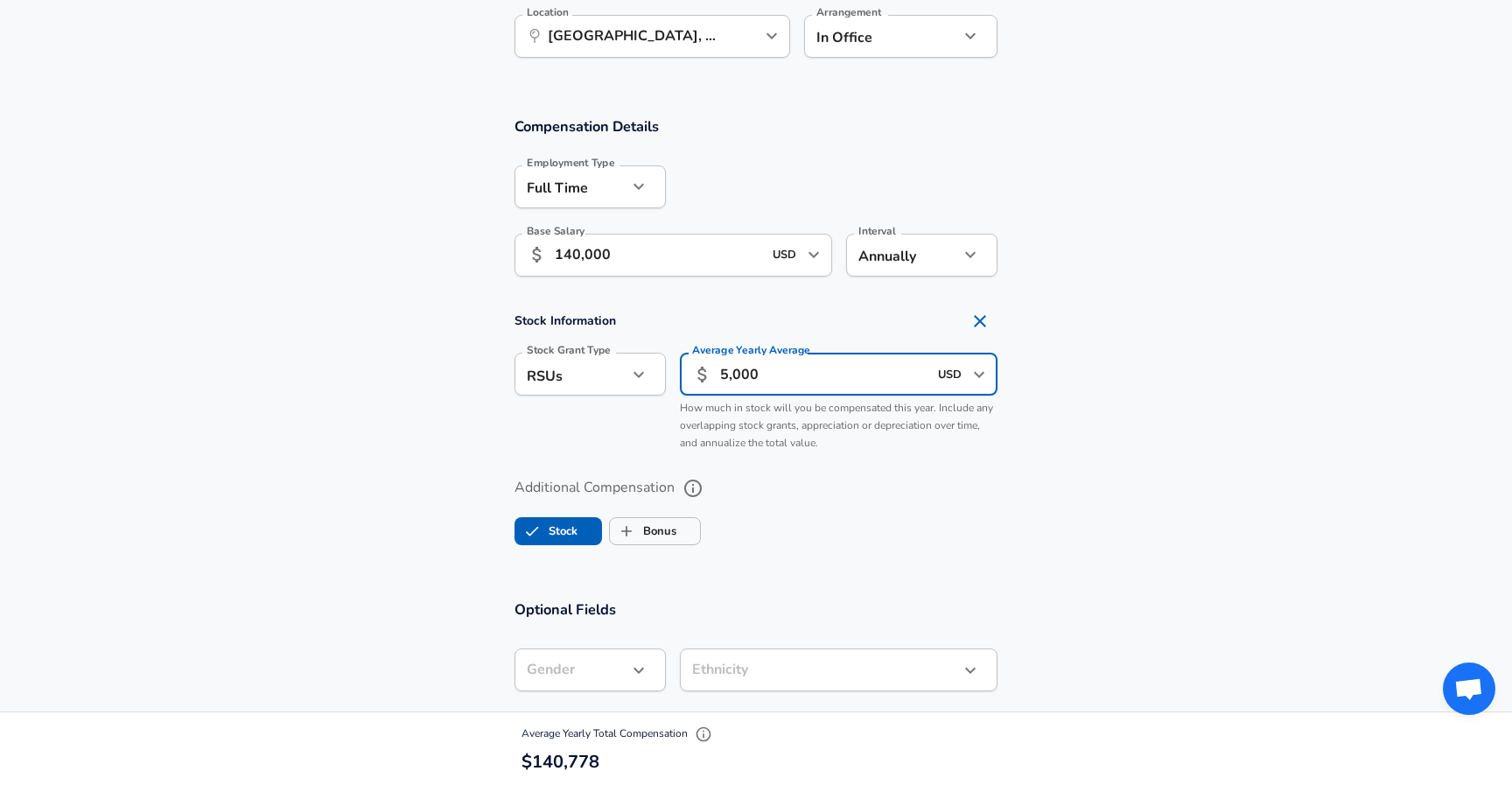
type input "5,000"
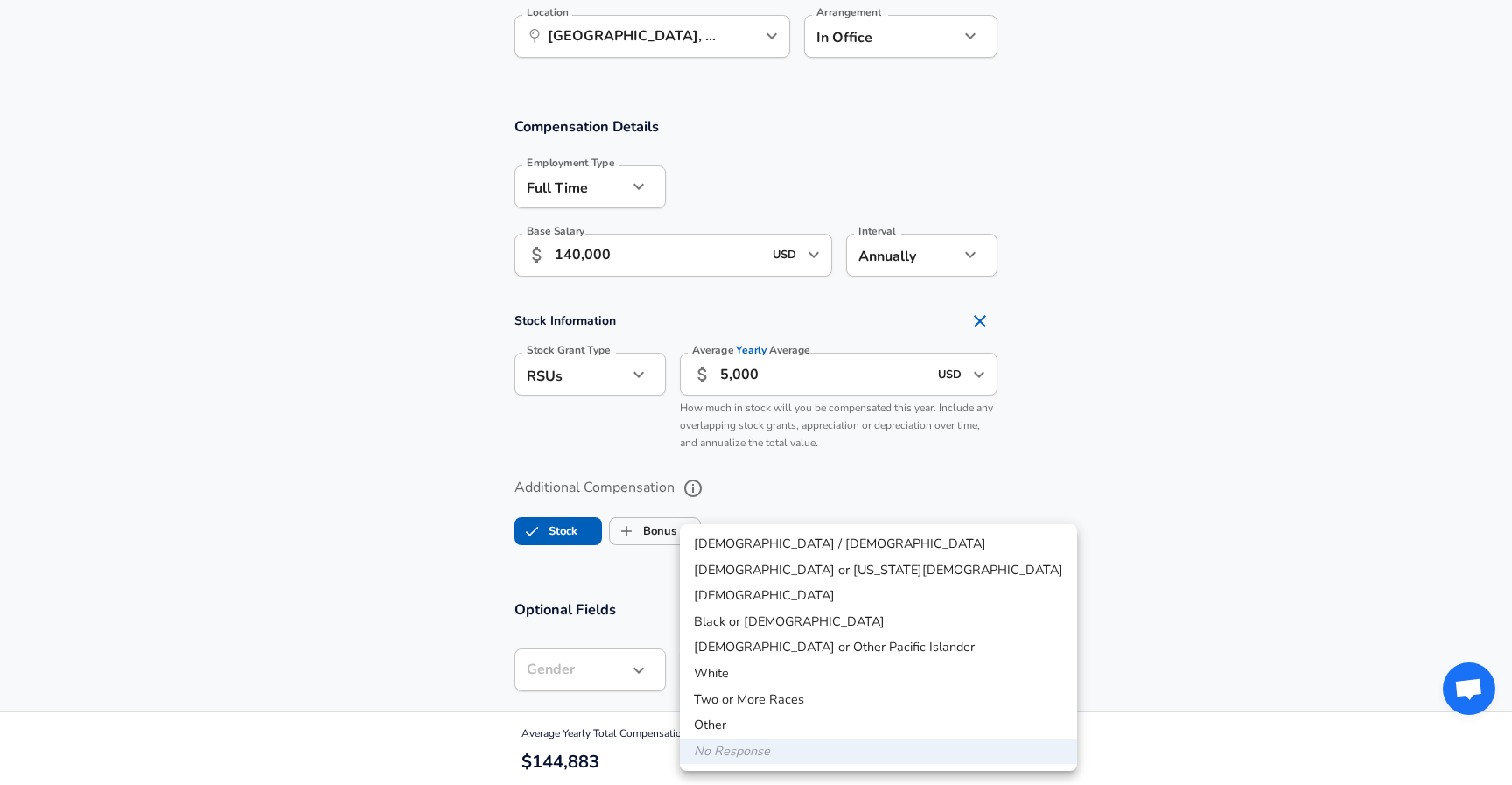
click at [935, 508] on div at bounding box center [756, 392] width 1512 height 785
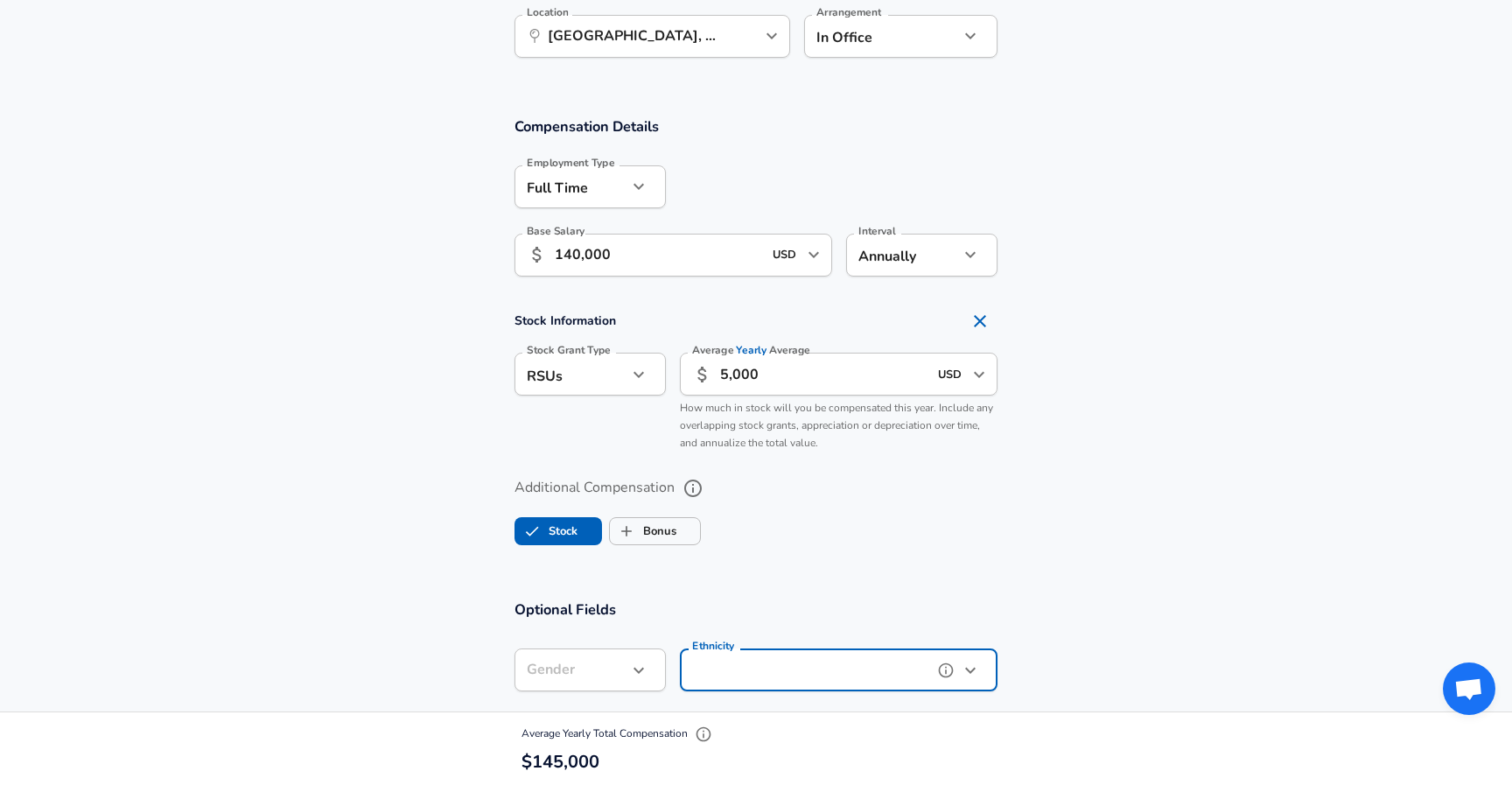
scroll to position [1188, 0]
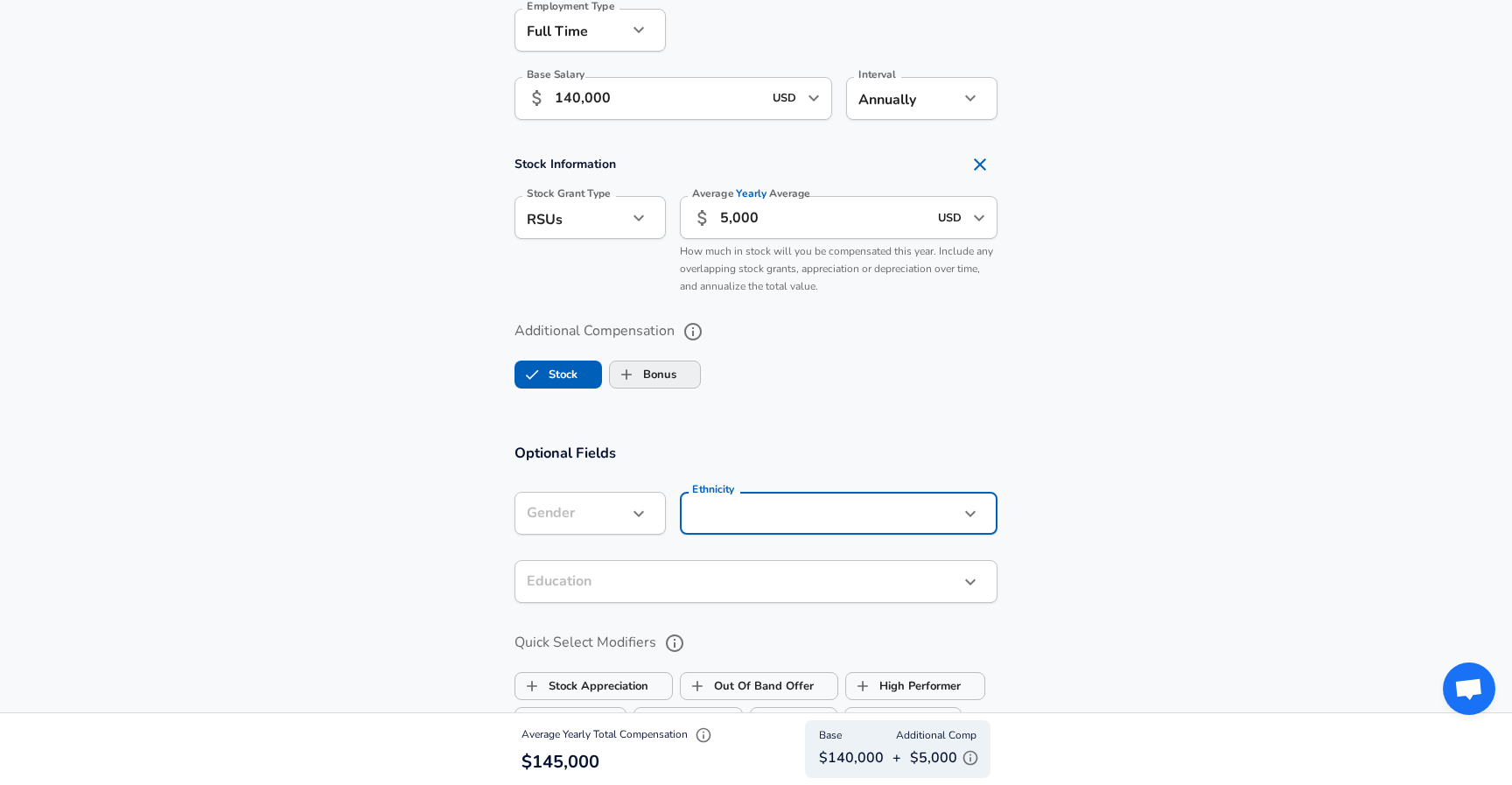
click at [644, 384] on input "Bonus" at bounding box center [626, 375] width 33 height 33
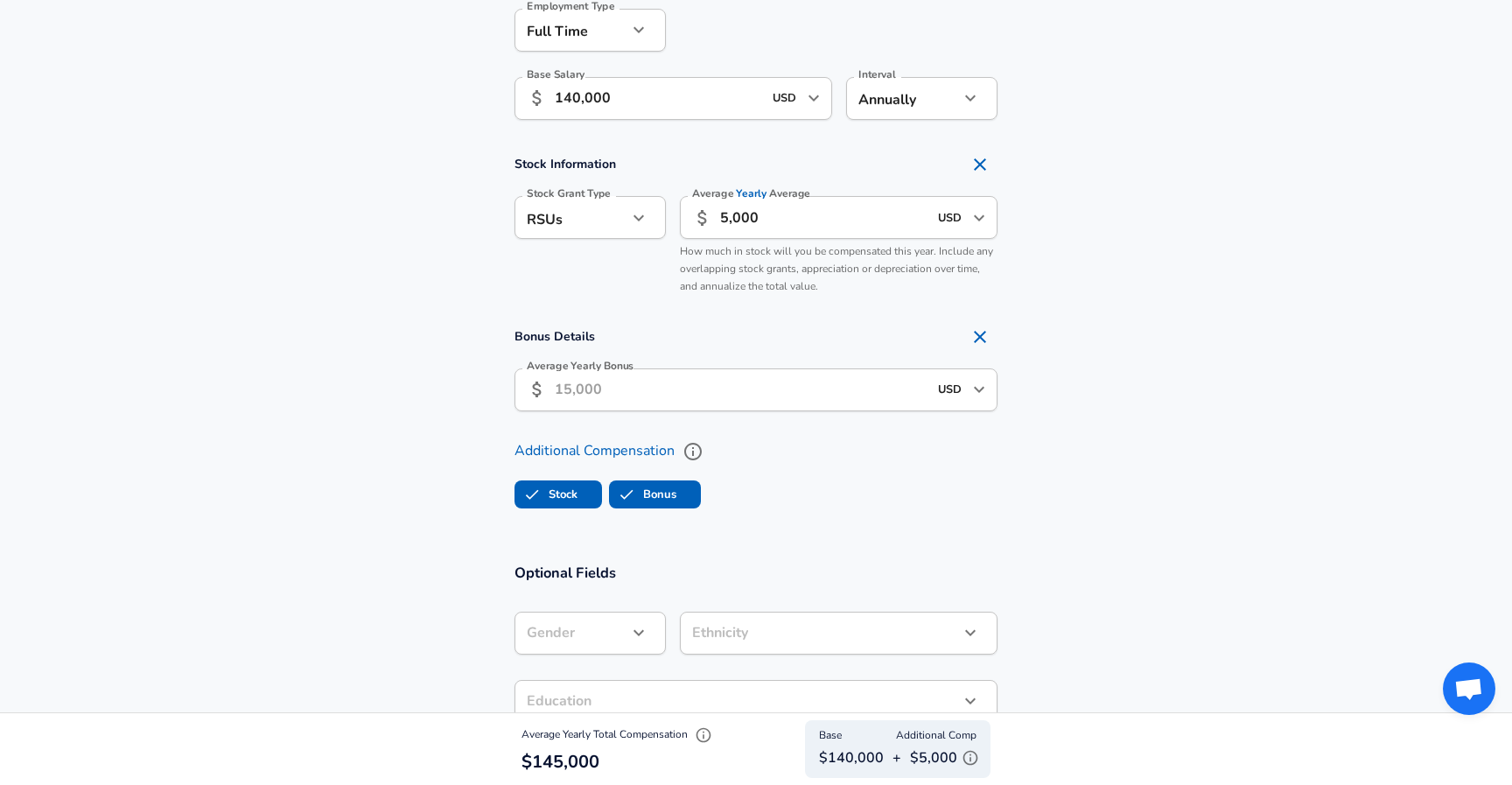
checkbox input "true"
click at [671, 394] on input "Average Yearly Bonus" at bounding box center [741, 390] width 372 height 43
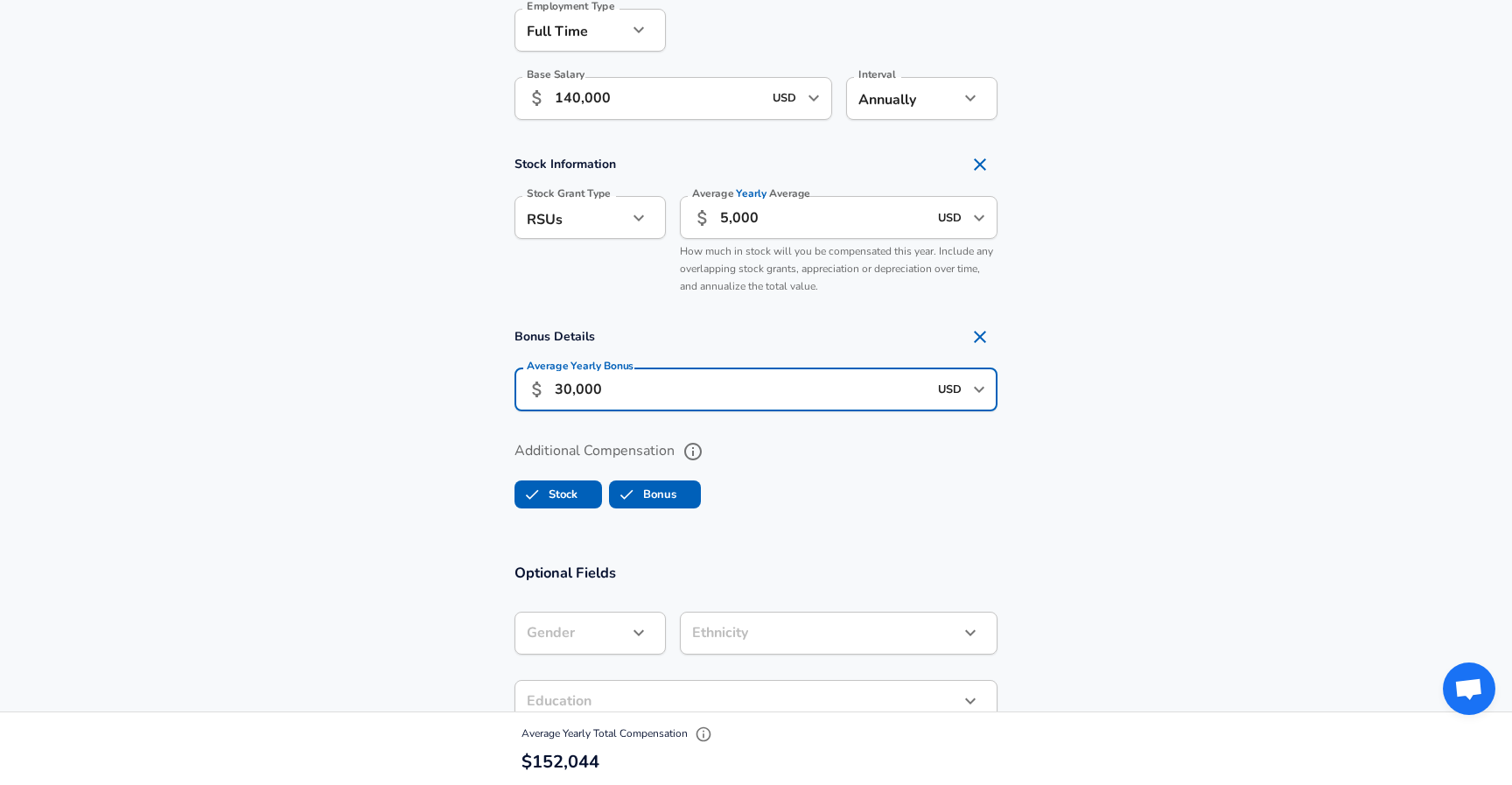
type input "30,000"
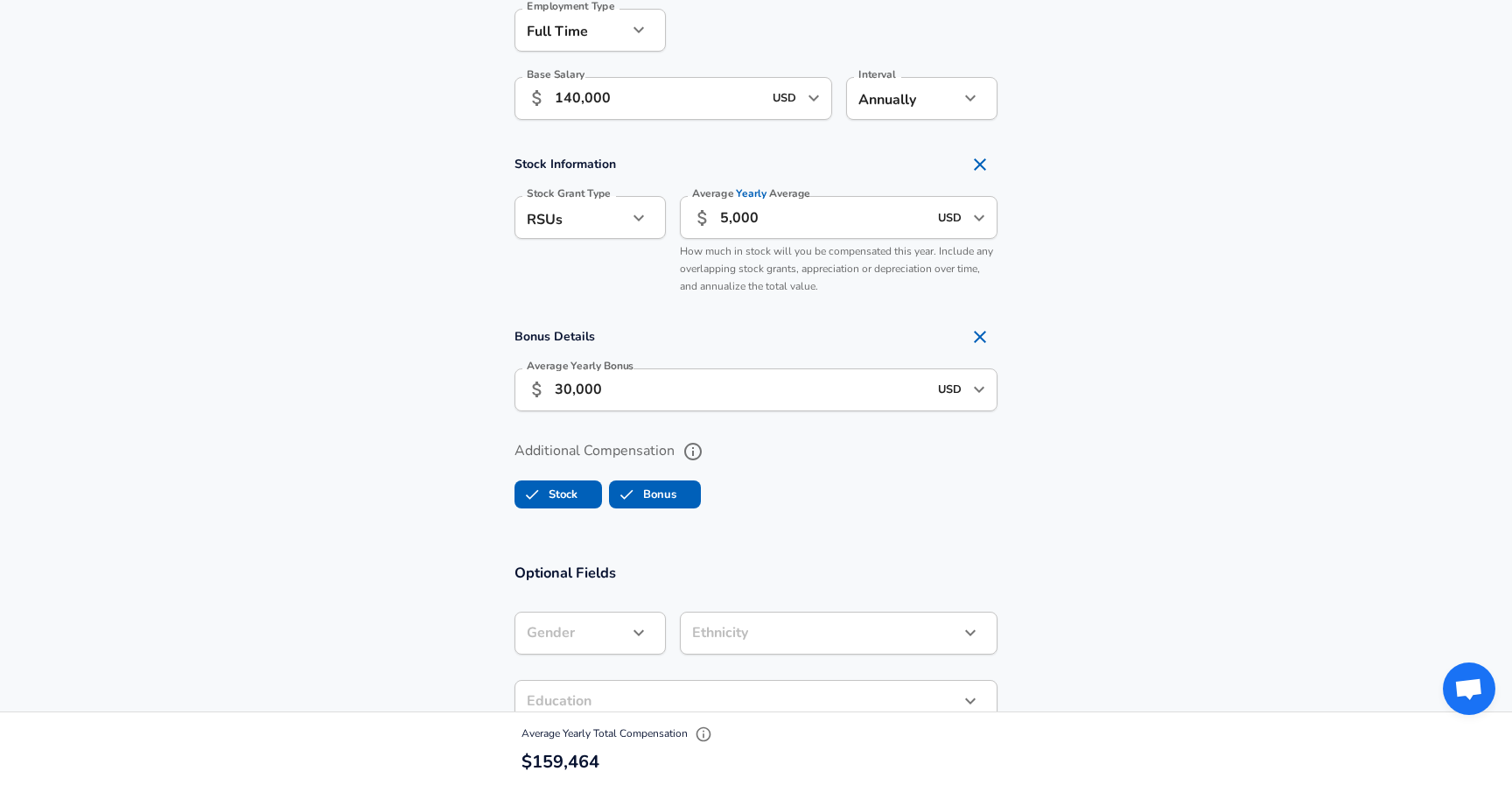
click at [780, 486] on ul "Stock Bonus" at bounding box center [756, 491] width 483 height 35
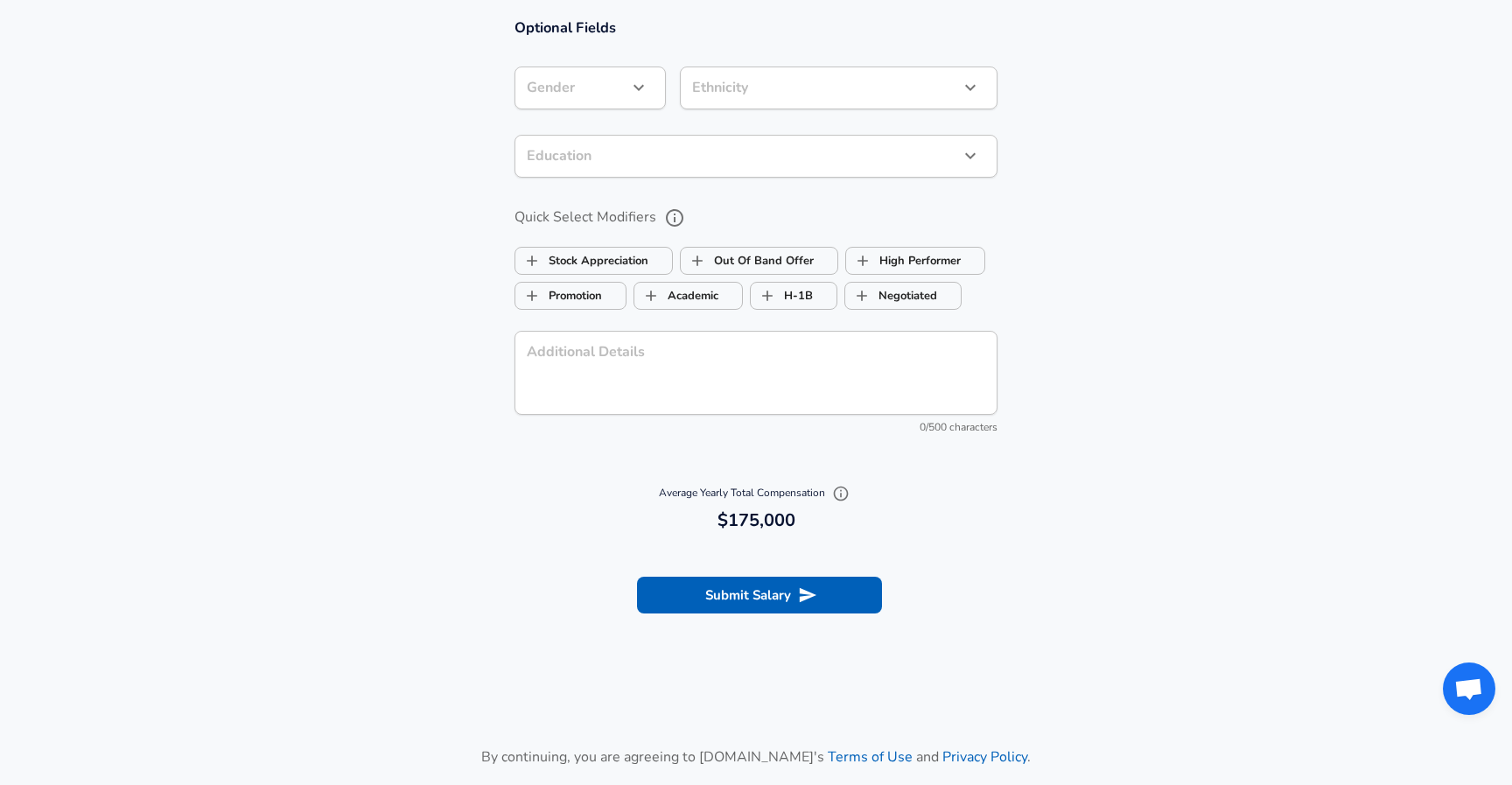
scroll to position [1740, 0]
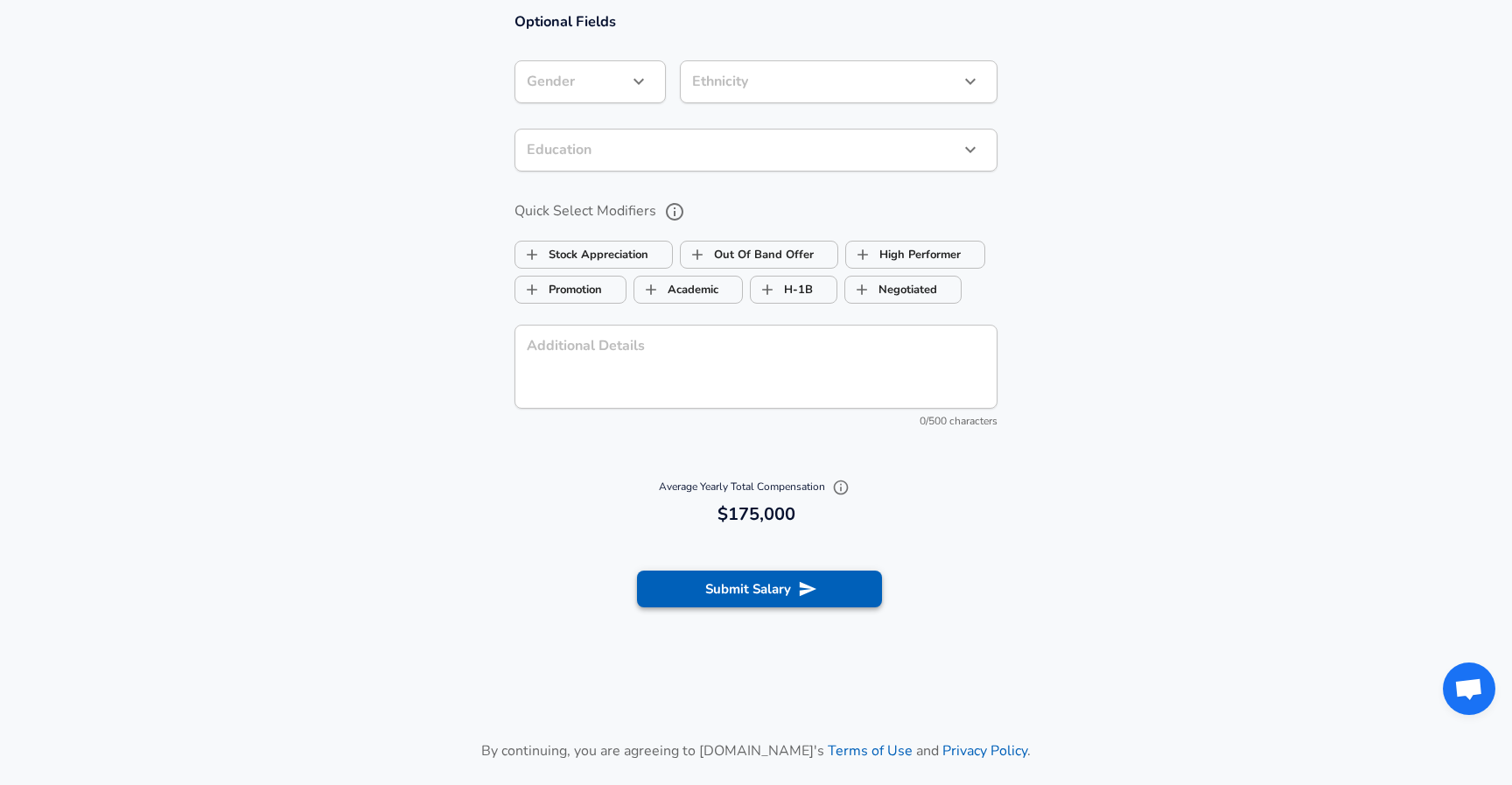
click at [860, 579] on button "Submit Salary" at bounding box center [759, 589] width 245 height 37
